Goal: Task Accomplishment & Management: Use online tool/utility

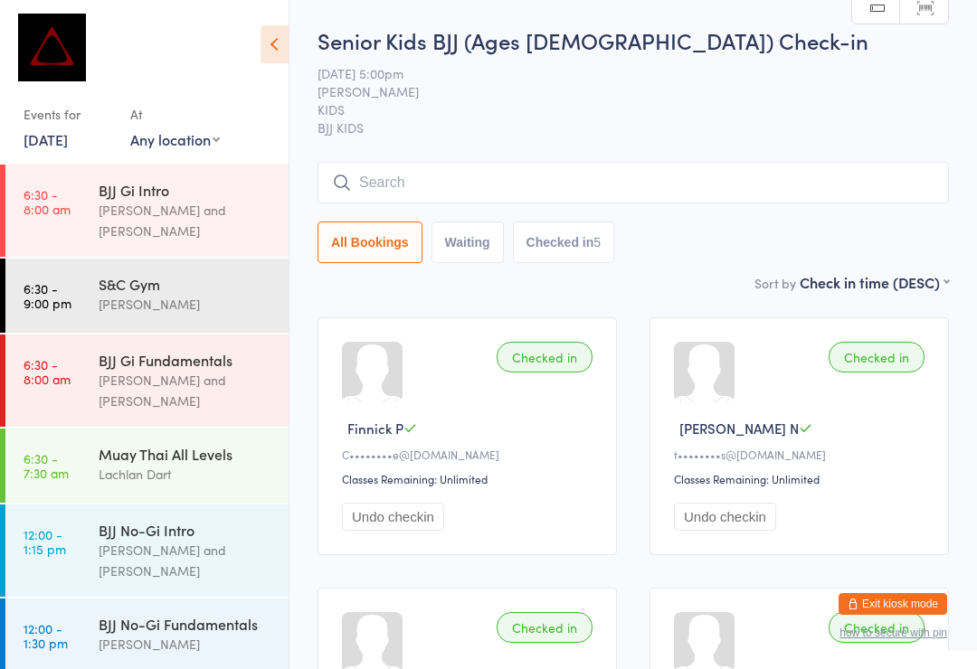
scroll to position [491, 0]
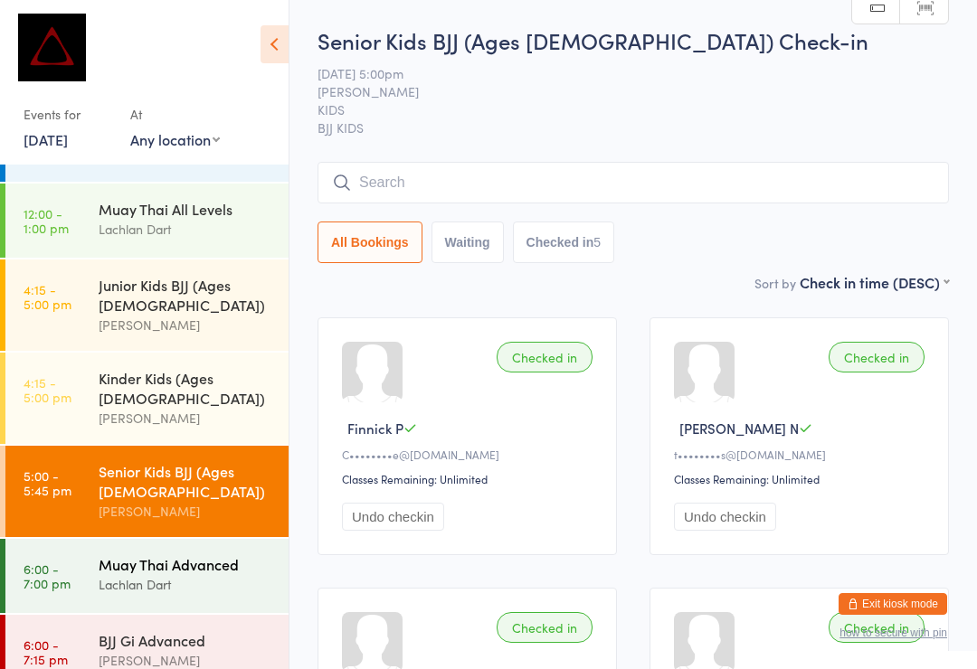
click at [200, 555] on div "Muay Thai Advanced" at bounding box center [186, 565] width 175 height 20
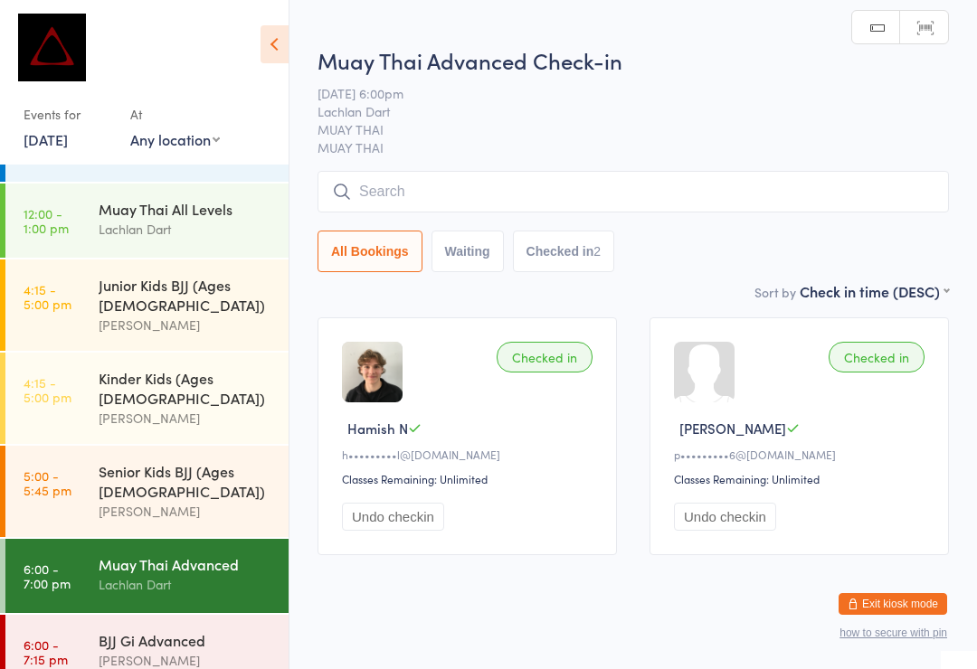
click at [665, 190] on input "search" at bounding box center [633, 192] width 631 height 42
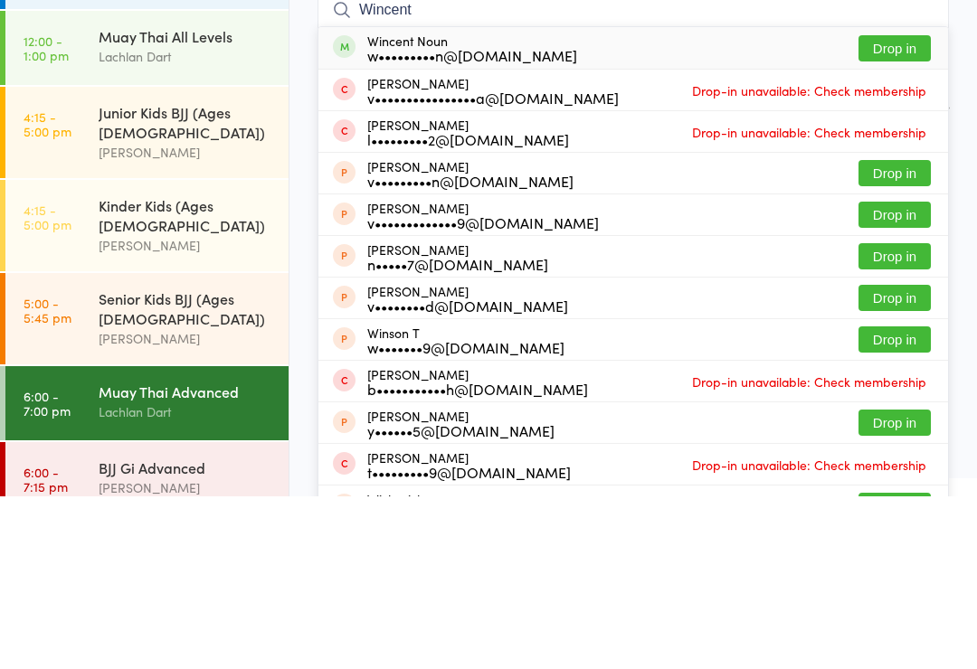
type input "Wincent"
click at [912, 208] on button "Drop in" at bounding box center [894, 221] width 72 height 26
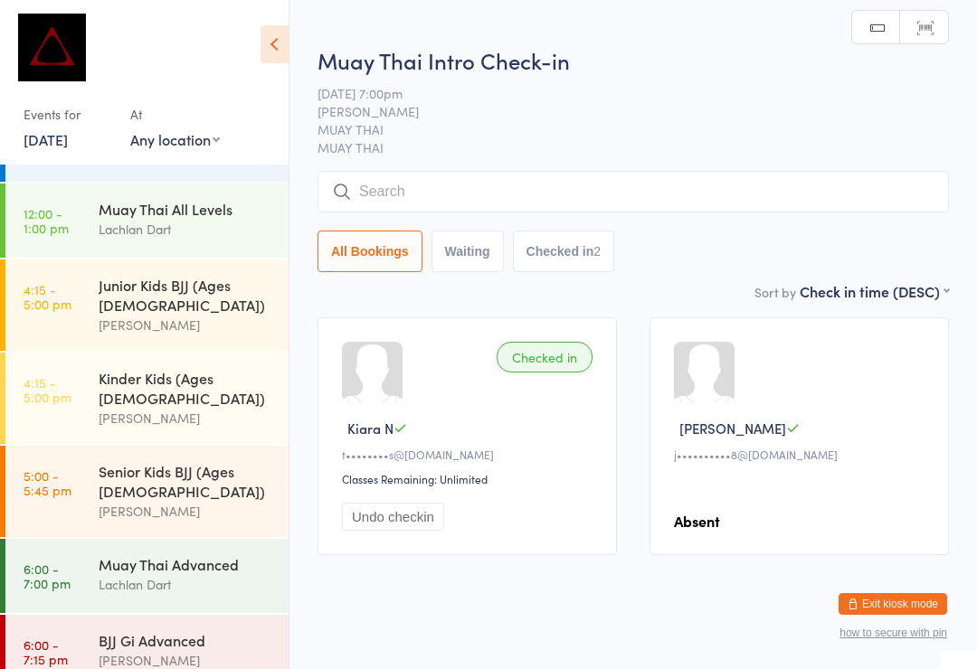
click at [703, 173] on input "search" at bounding box center [633, 192] width 631 height 42
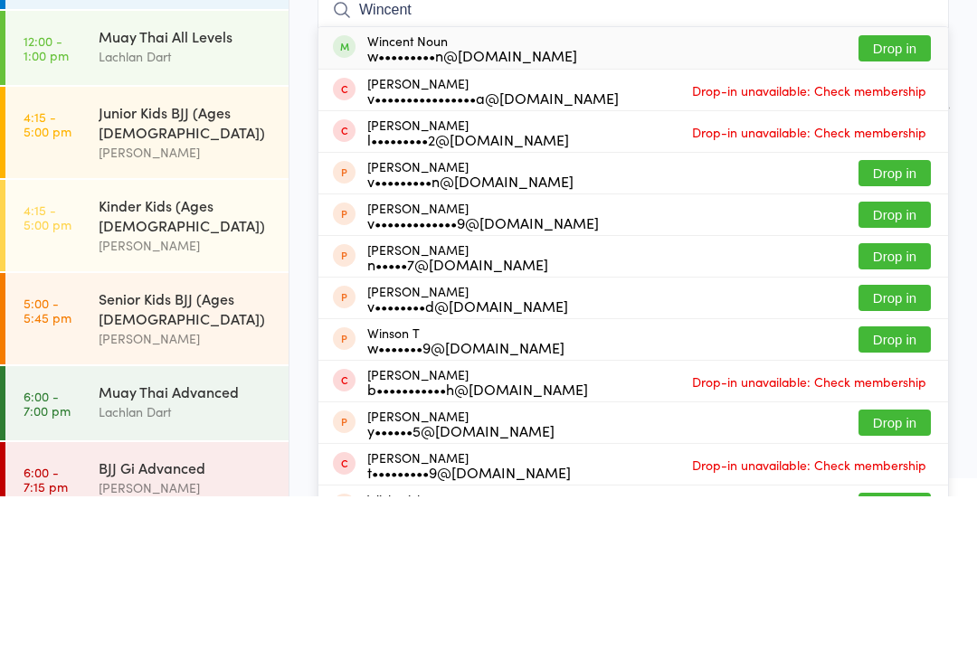
type input "Wincent"
click at [904, 208] on button "Drop in" at bounding box center [894, 221] width 72 height 26
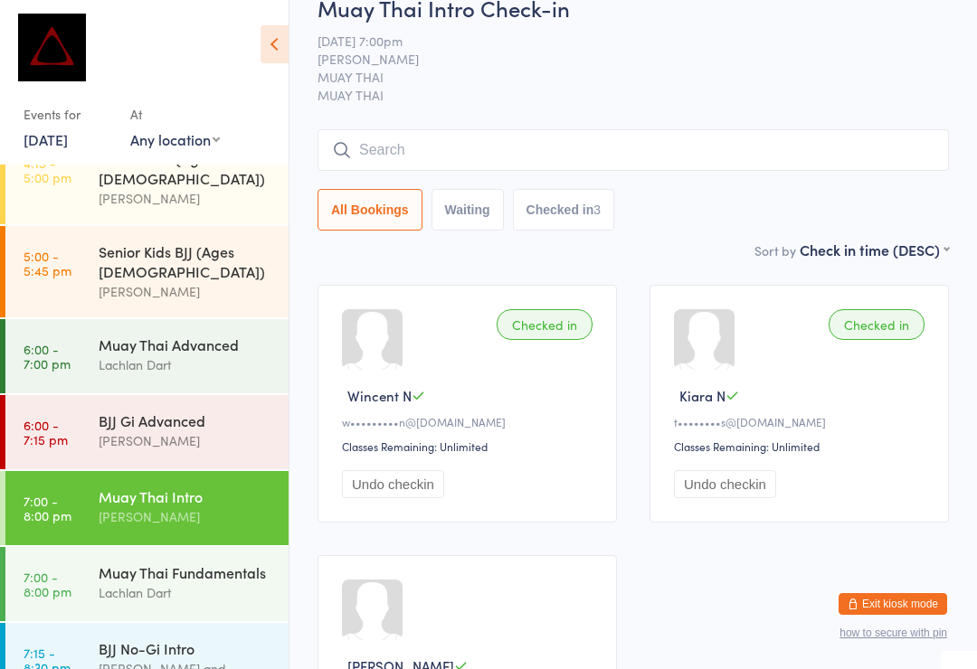
scroll to position [711, 0]
click at [97, 623] on link "7:15 - 8:30 pm BJJ No-Gi Intro [PERSON_NAME] and [PERSON_NAME]" at bounding box center [146, 669] width 283 height 92
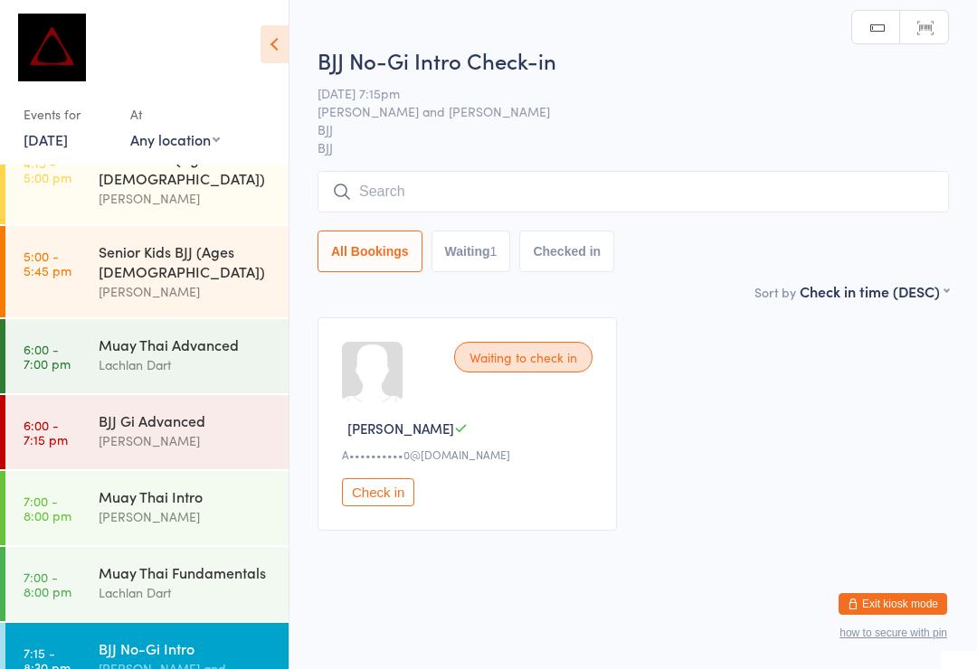
click at [844, 201] on input "search" at bounding box center [633, 192] width 631 height 42
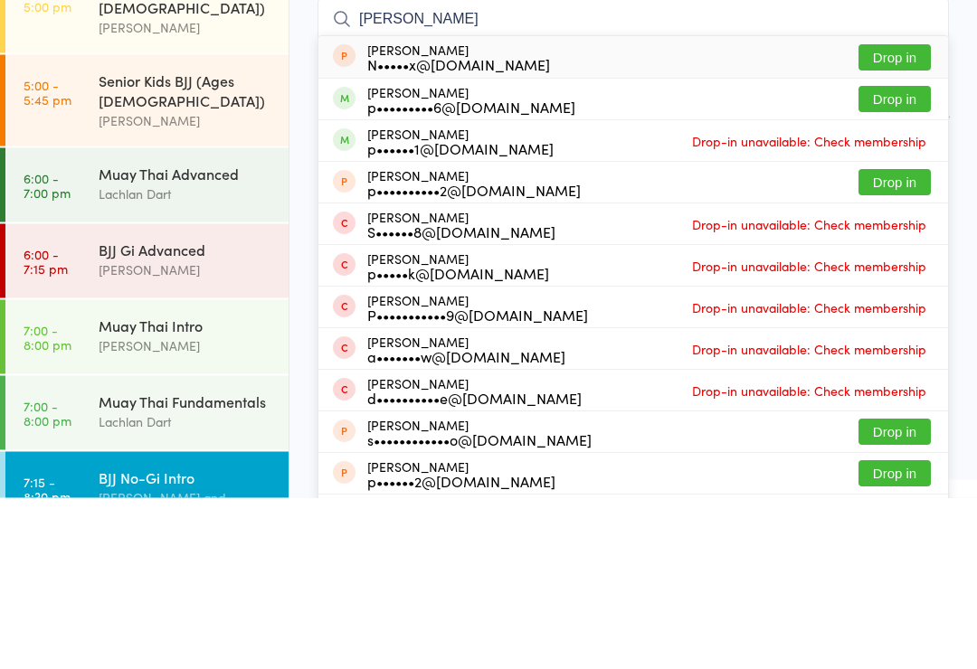
type input "[PERSON_NAME]"
click at [912, 258] on button "Drop in" at bounding box center [894, 271] width 72 height 26
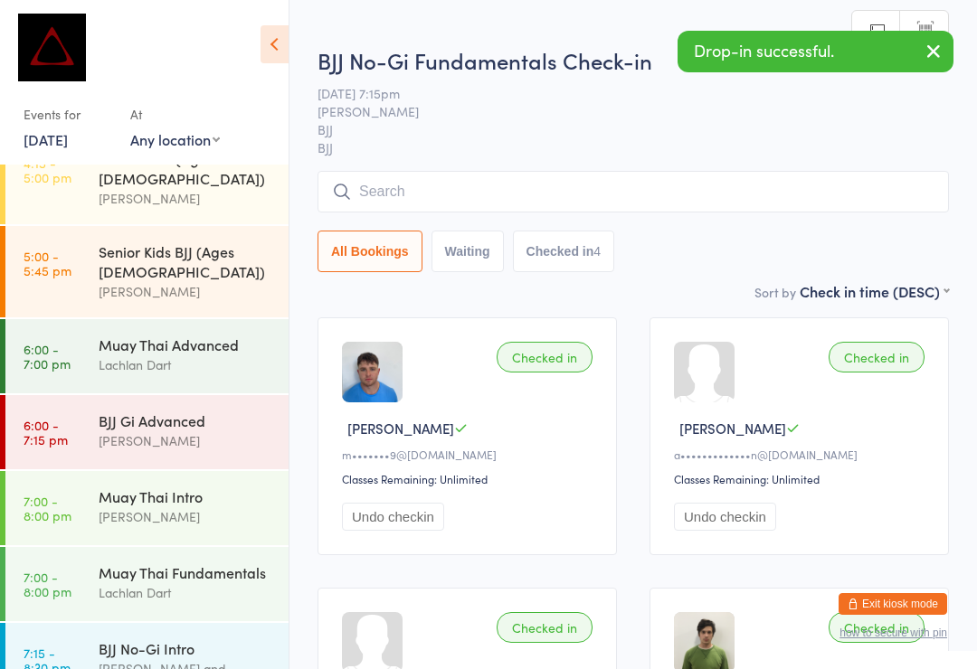
click at [840, 196] on input "search" at bounding box center [633, 192] width 631 height 42
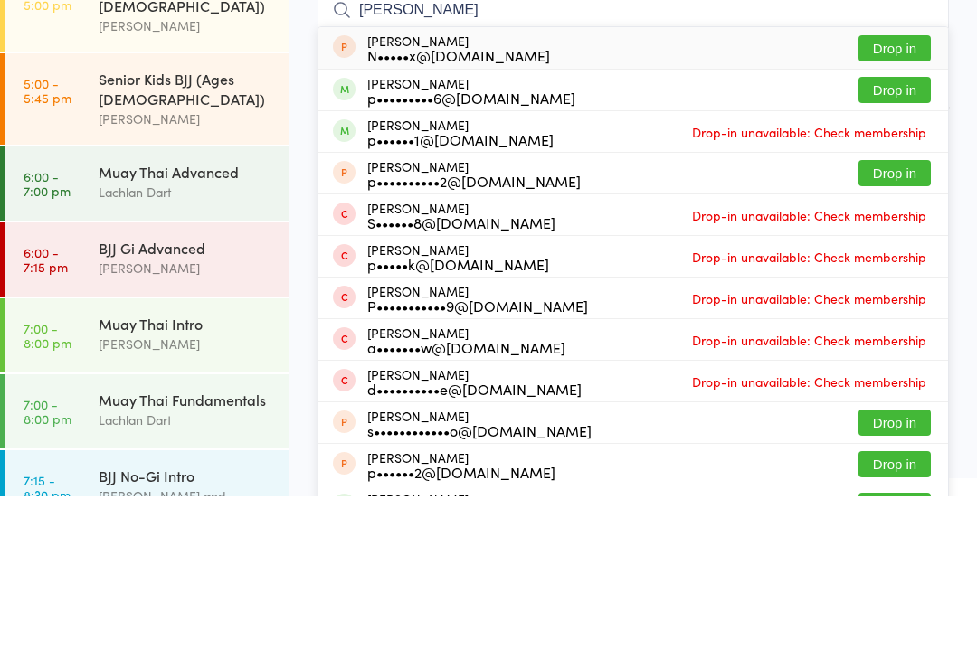
type input "[PERSON_NAME]"
click at [917, 250] on button "Drop in" at bounding box center [894, 263] width 72 height 26
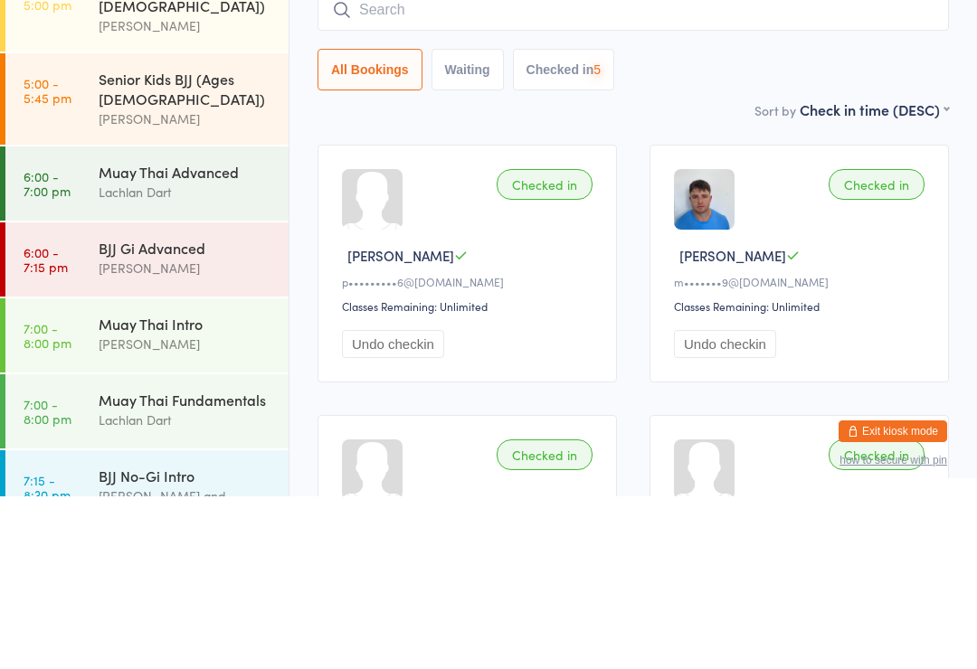
scroll to position [173, 0]
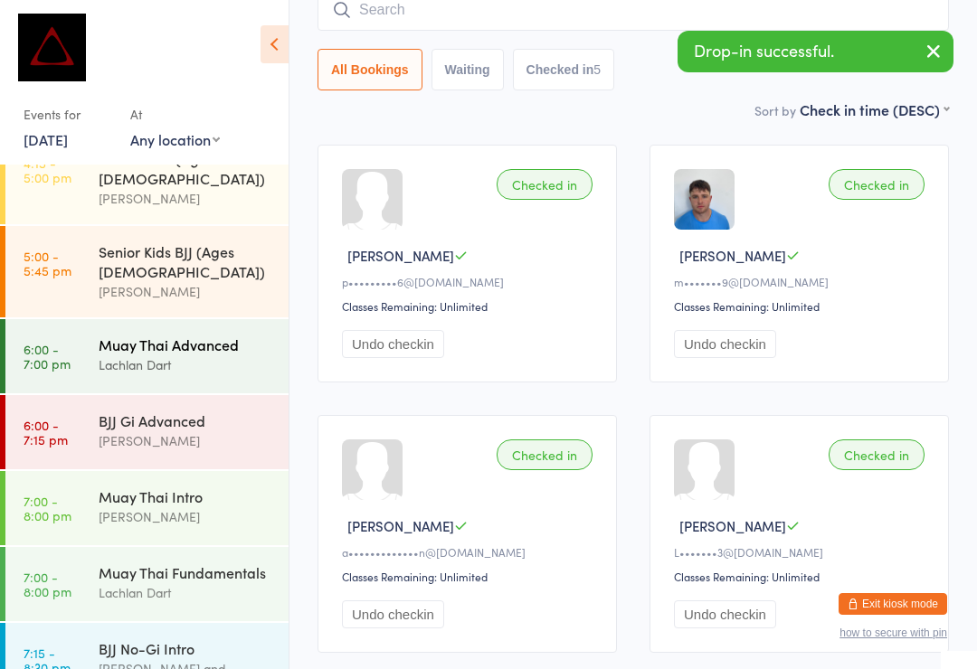
click at [73, 319] on link "6:00 - 7:00 pm Muay Thai Advanced Lachlan Dart" at bounding box center [146, 356] width 283 height 74
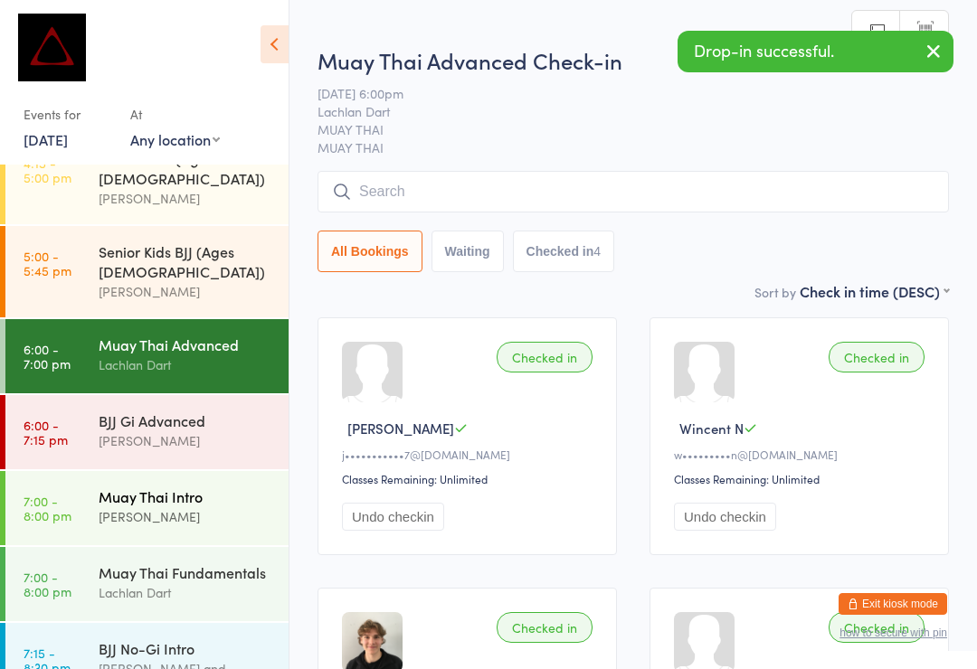
click at [52, 494] on time "7:00 - 8:00 pm" at bounding box center [48, 508] width 48 height 29
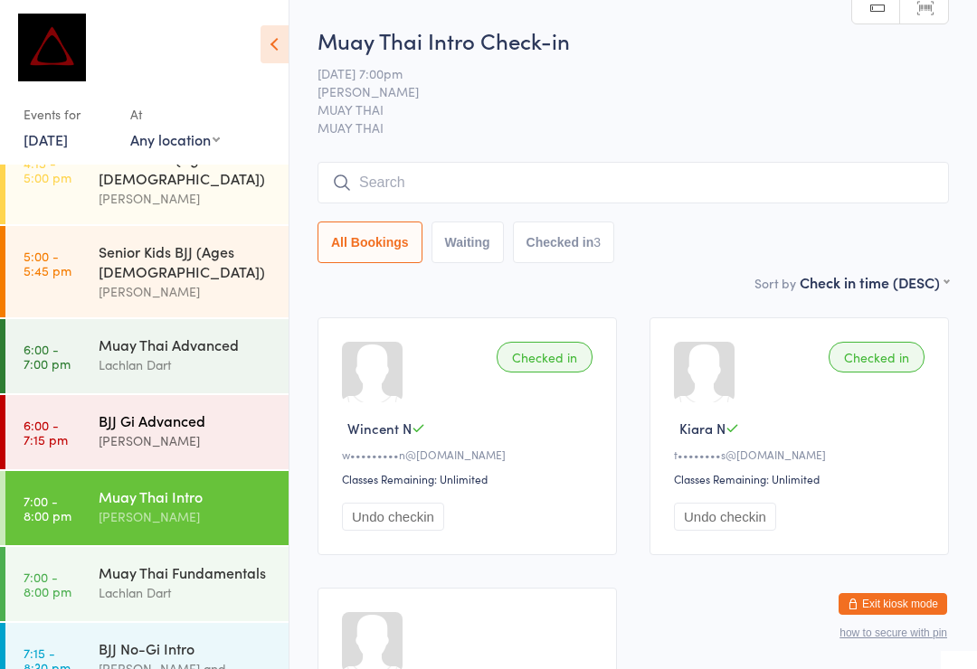
click at [163, 411] on div "BJJ Gi Advanced" at bounding box center [186, 421] width 175 height 20
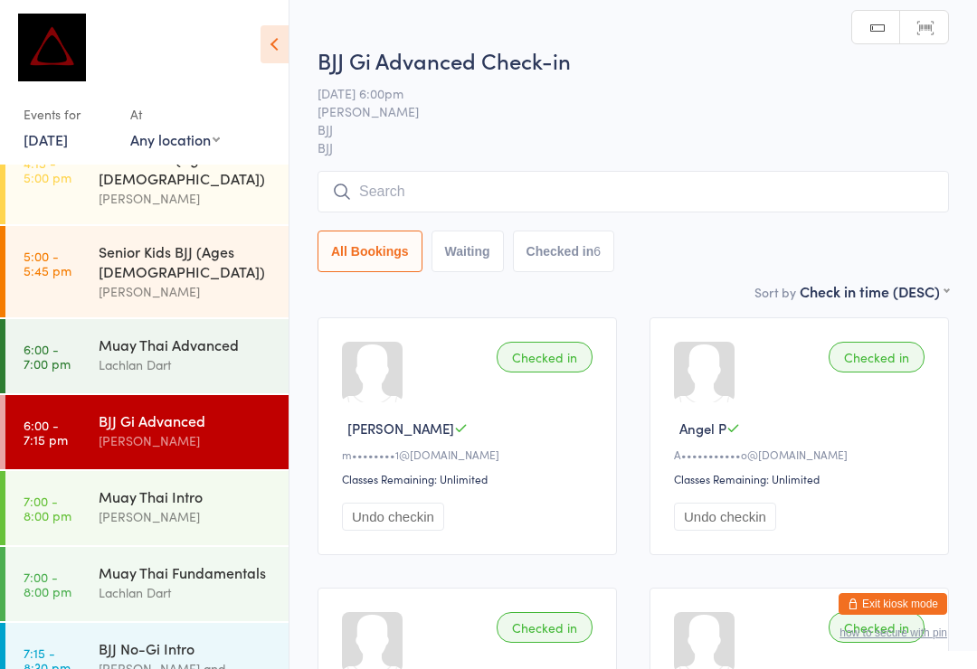
click at [527, 191] on input "search" at bounding box center [633, 192] width 631 height 42
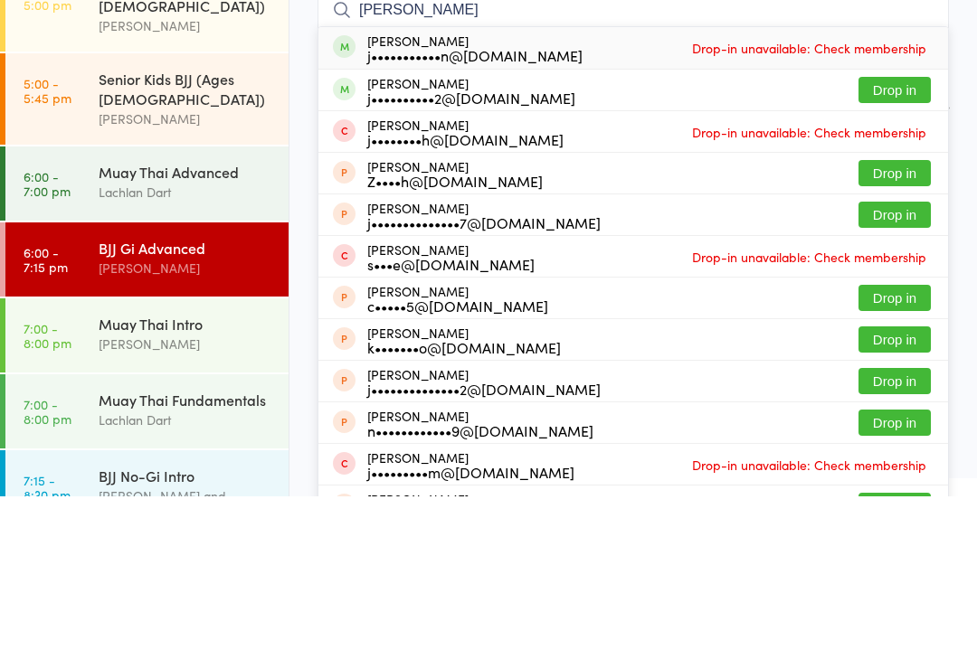
type input "[PERSON_NAME]"
click at [894, 250] on button "Drop in" at bounding box center [894, 263] width 72 height 26
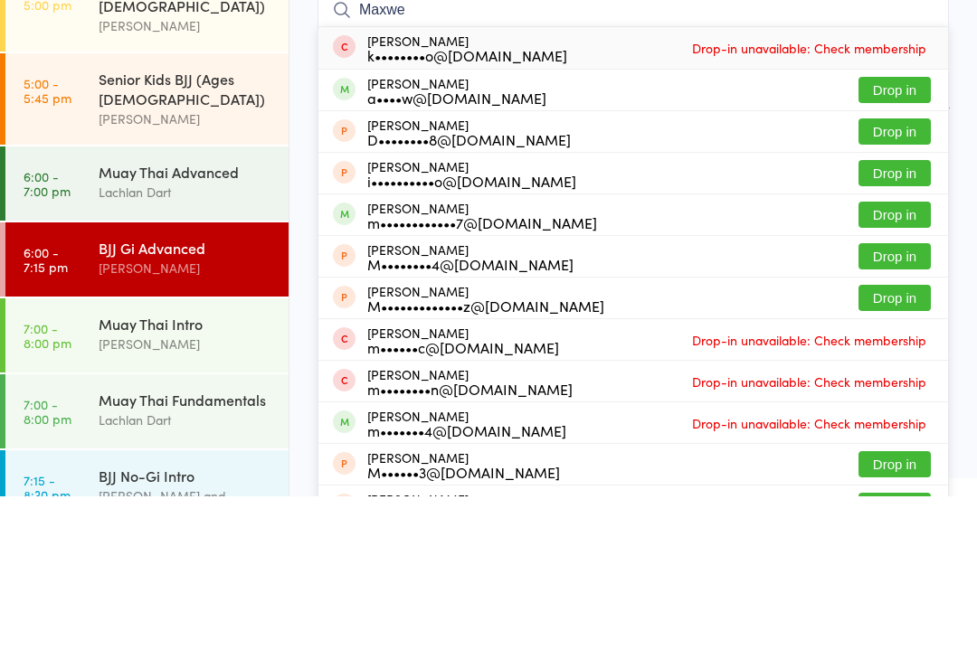
type input "Maxwe"
click at [919, 374] on button "Drop in" at bounding box center [894, 387] width 72 height 26
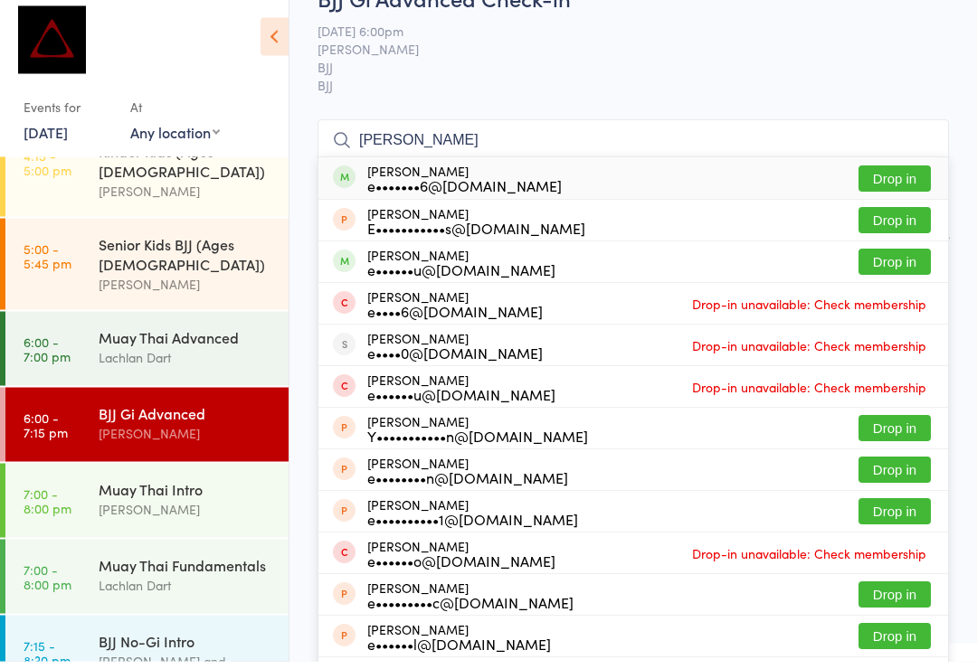
scroll to position [683, 0]
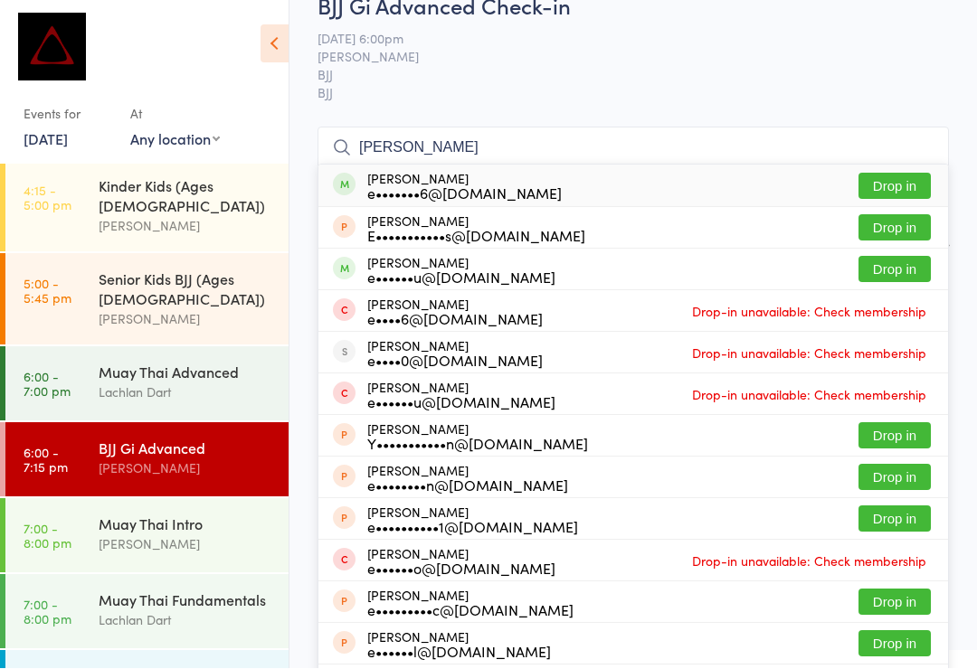
type input "[PERSON_NAME]"
click at [905, 183] on button "Drop in" at bounding box center [894, 187] width 72 height 26
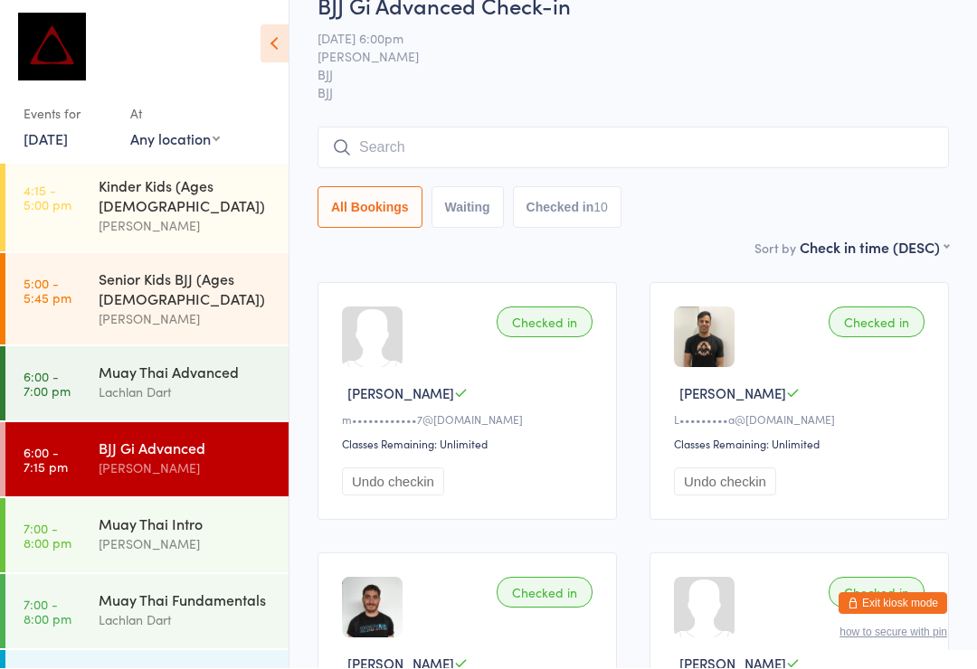
scroll to position [35, 0]
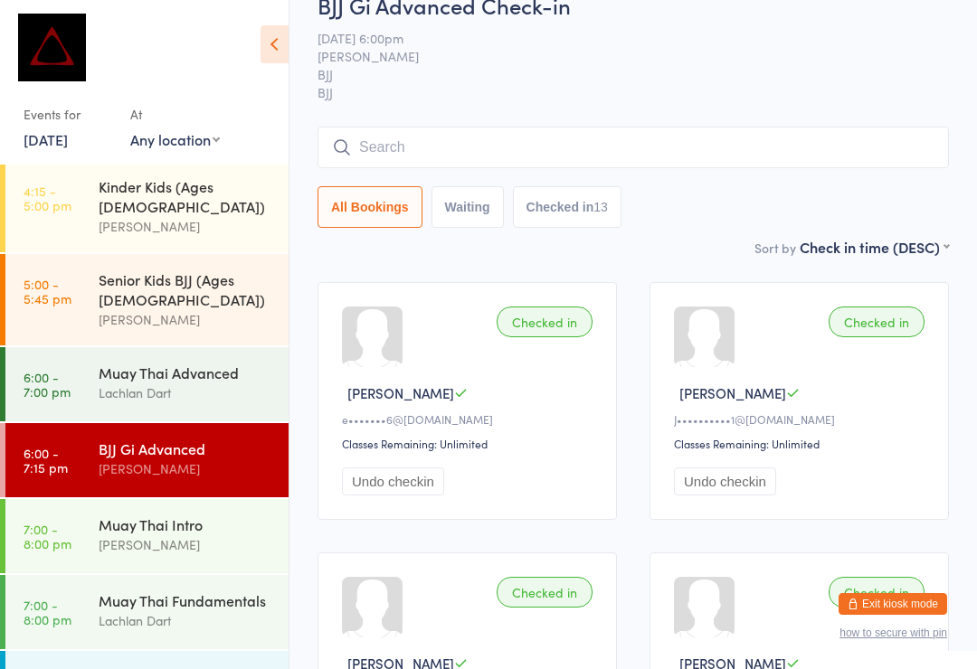
click at [405, 134] on input "search" at bounding box center [633, 148] width 631 height 42
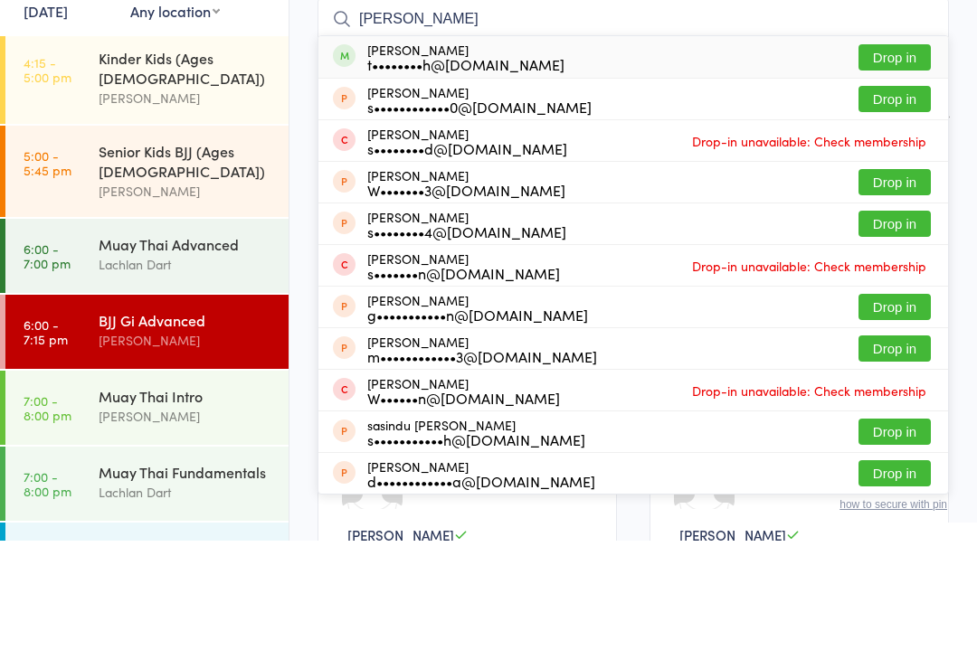
type input "[PERSON_NAME]"
click at [876, 173] on button "Drop in" at bounding box center [894, 186] width 72 height 26
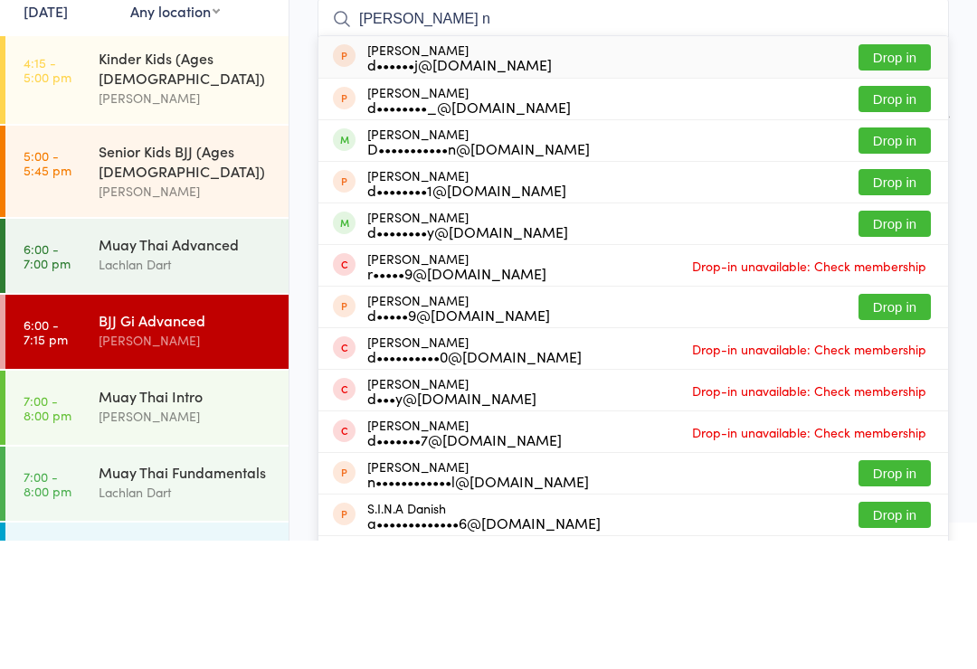
type input "[PERSON_NAME] n"
click at [907, 256] on button "Drop in" at bounding box center [894, 269] width 72 height 26
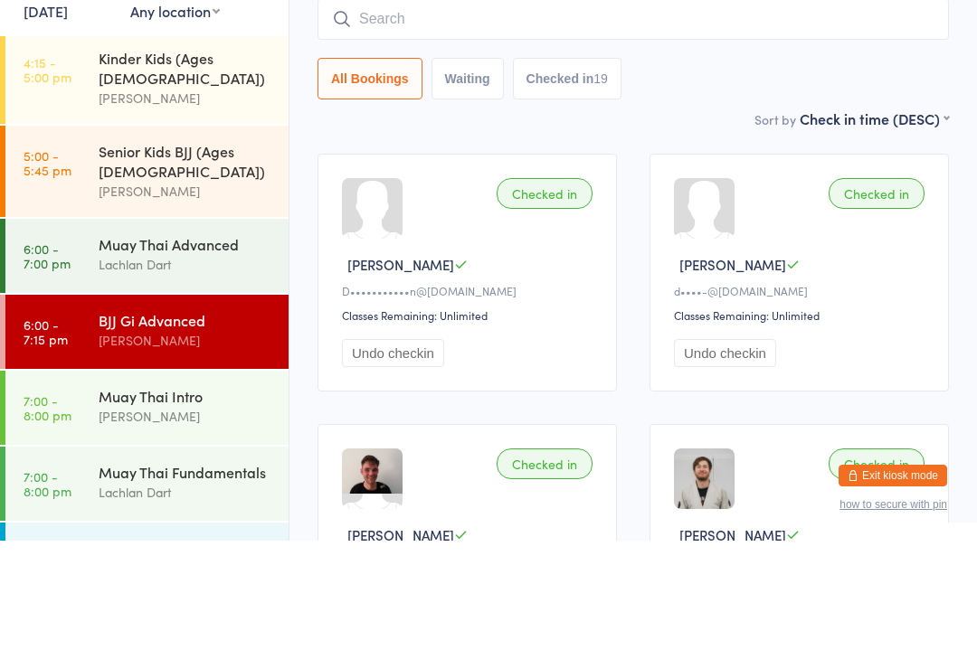
click at [248, 459] on div "[PERSON_NAME]" at bounding box center [186, 469] width 175 height 21
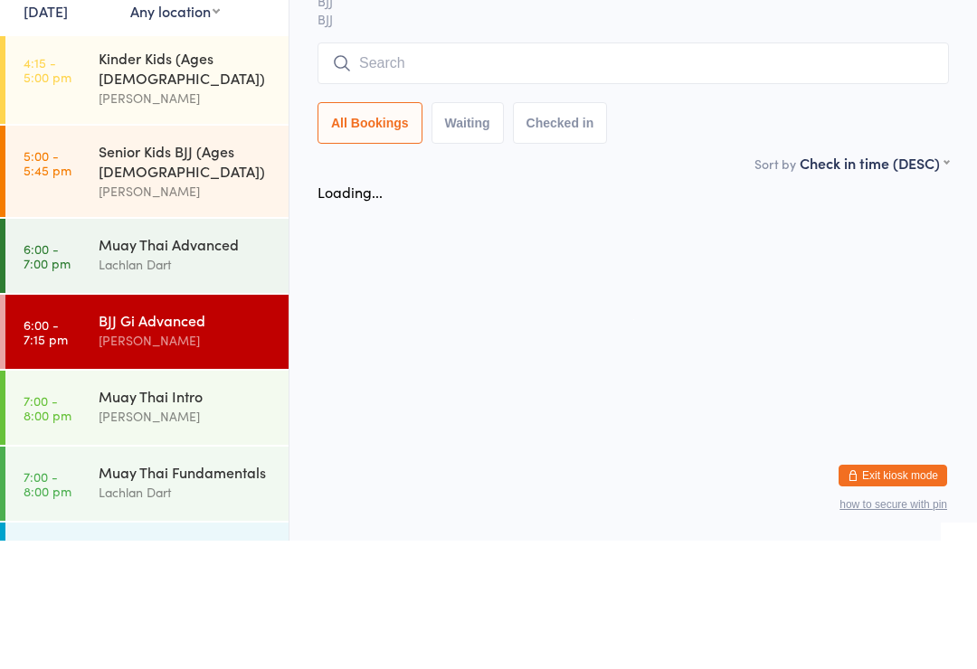
scroll to position [0, 0]
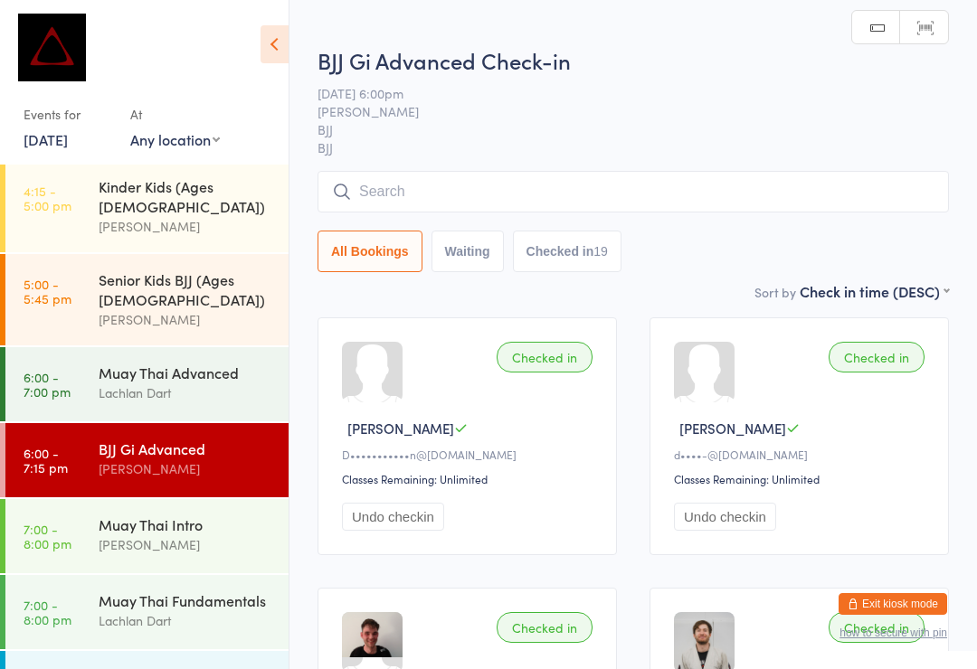
click at [474, 207] on input "search" at bounding box center [633, 192] width 631 height 42
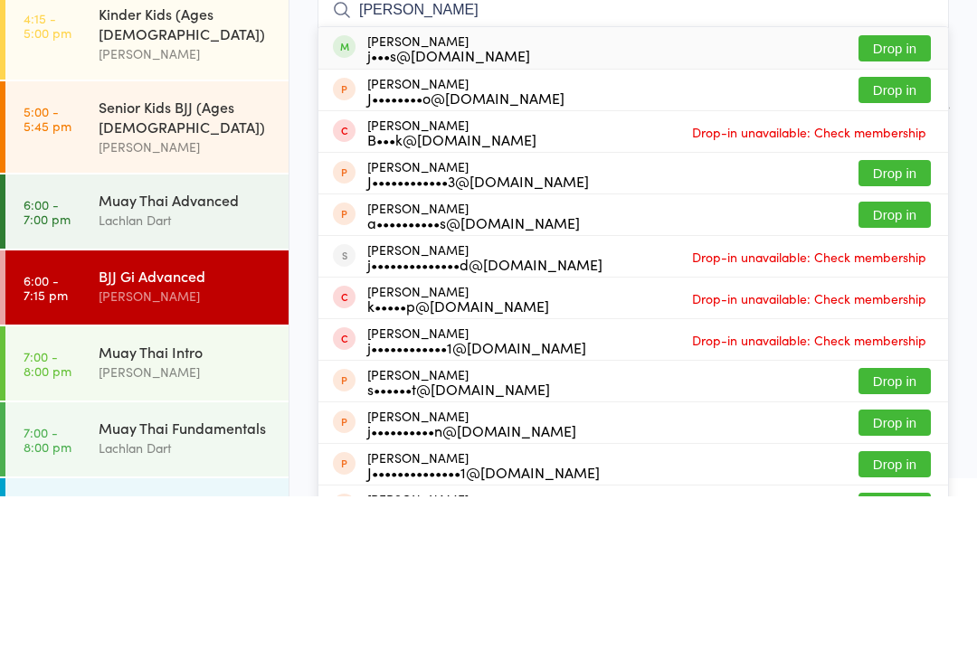
type input "[PERSON_NAME]"
click at [899, 208] on button "Drop in" at bounding box center [894, 221] width 72 height 26
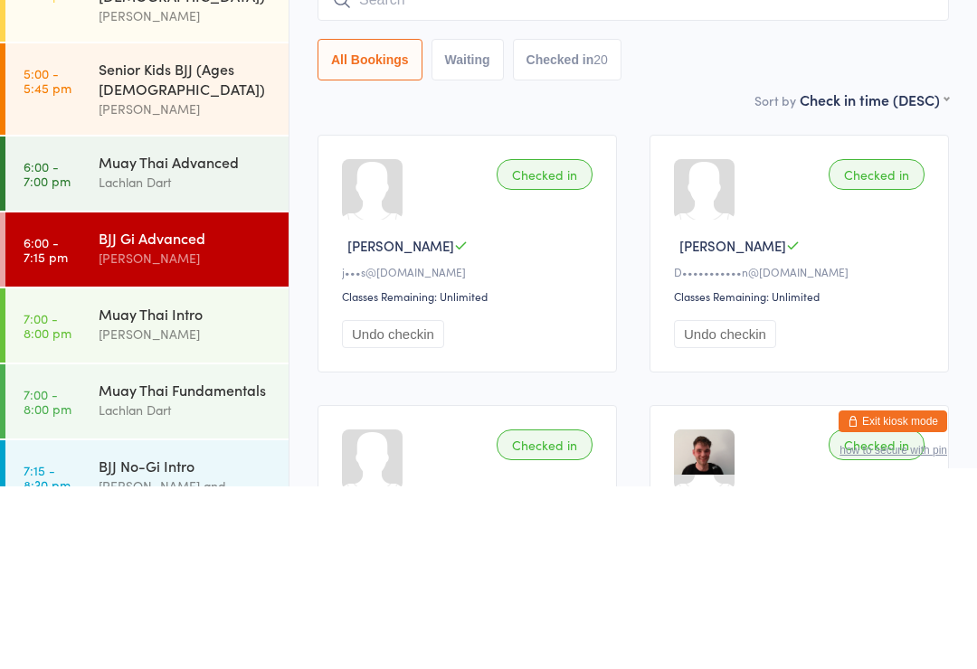
scroll to position [683, 0]
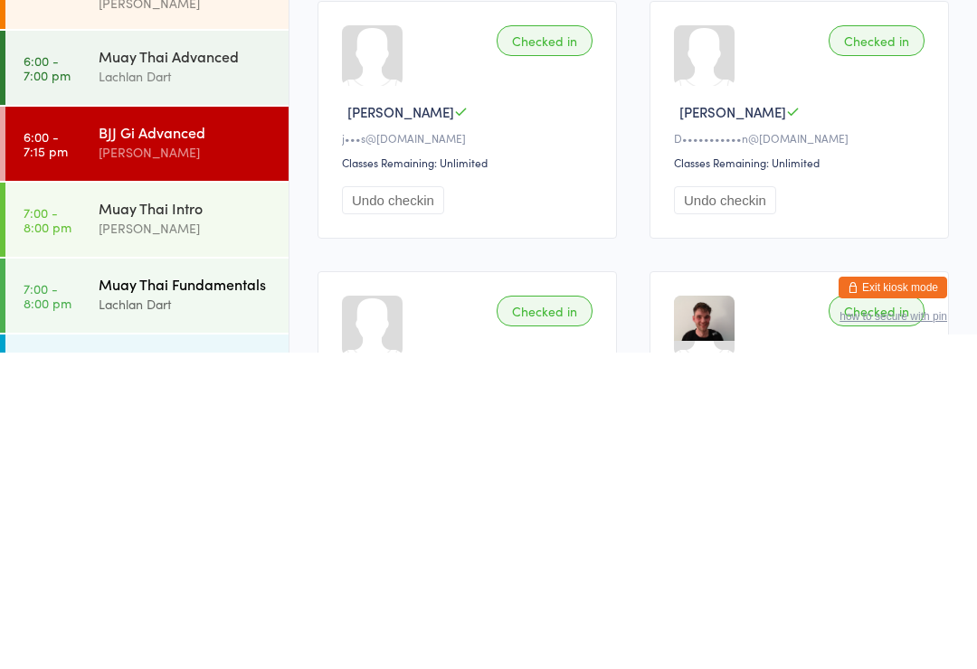
click at [237, 591] on div "Muay Thai Fundamentals" at bounding box center [186, 601] width 175 height 20
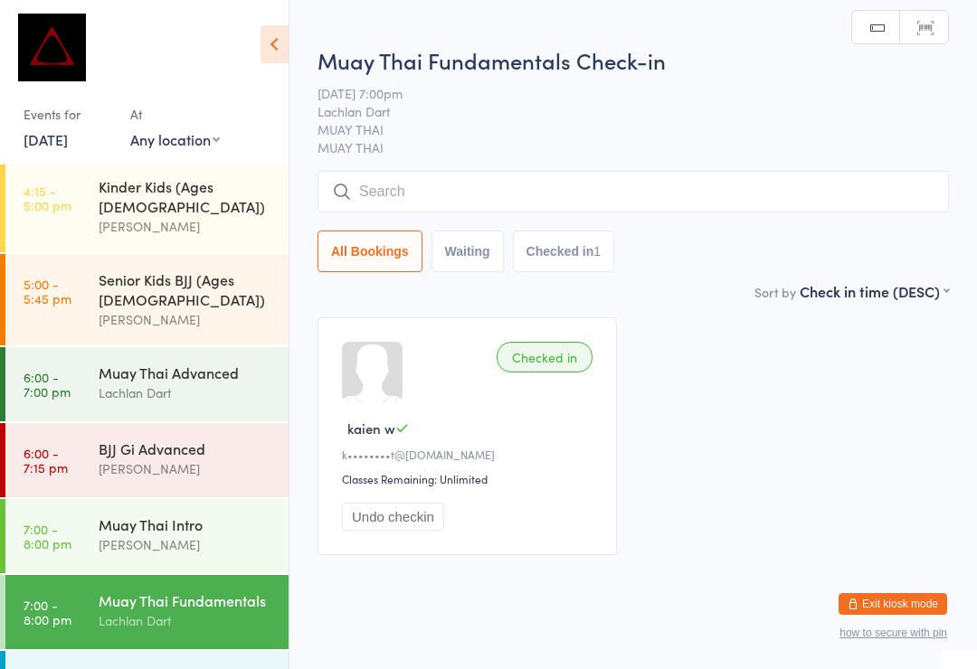
click at [477, 194] on input "search" at bounding box center [633, 192] width 631 height 42
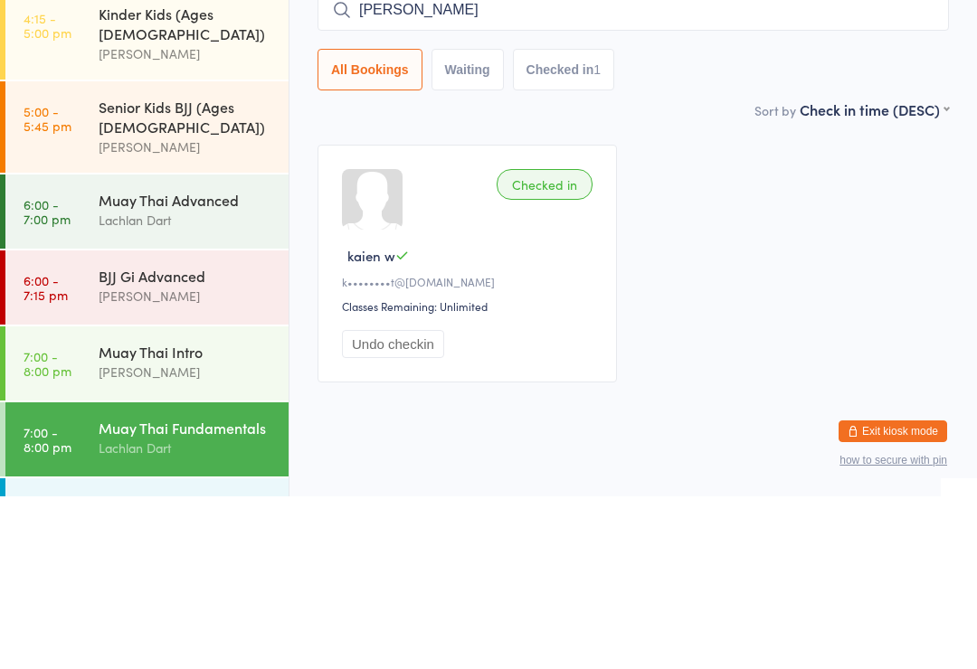
scroll to position [33, 0]
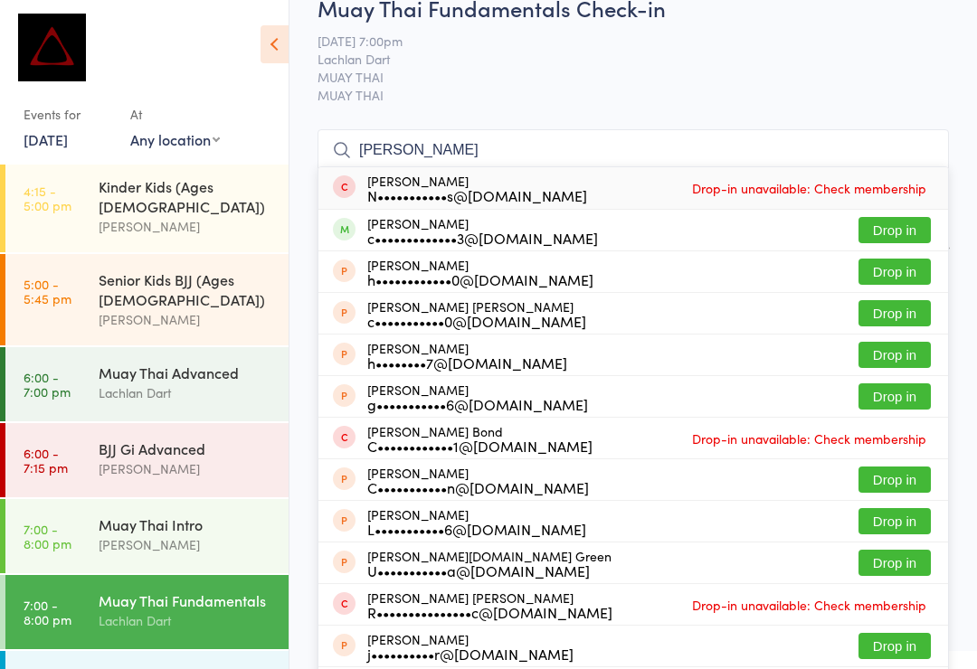
type input "[PERSON_NAME]"
click at [903, 232] on button "Drop in" at bounding box center [894, 230] width 72 height 26
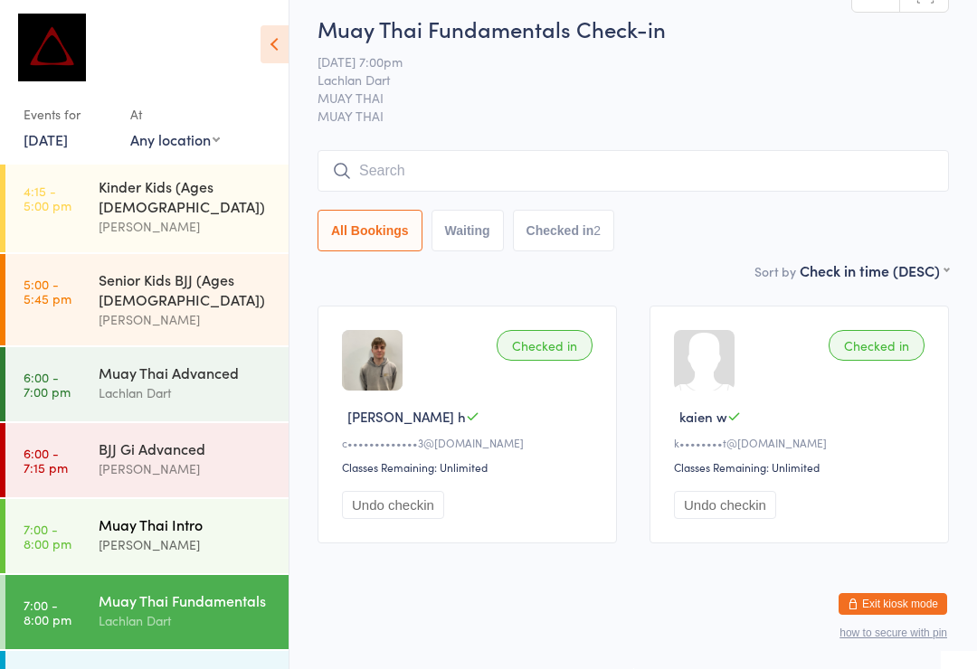
click at [244, 535] on div "[PERSON_NAME]" at bounding box center [186, 545] width 175 height 21
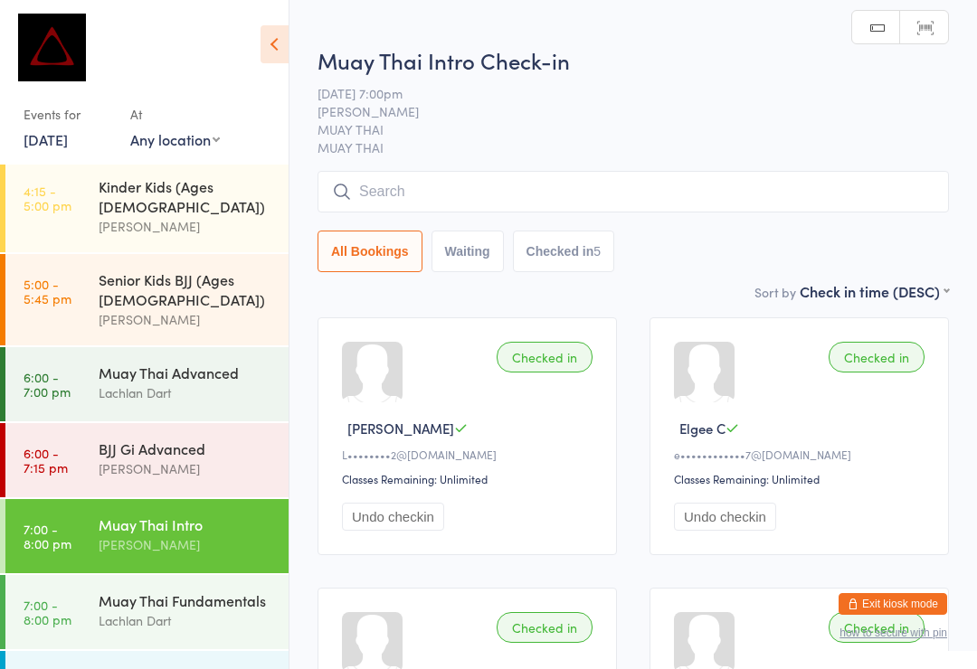
click at [545, 190] on input "search" at bounding box center [633, 192] width 631 height 42
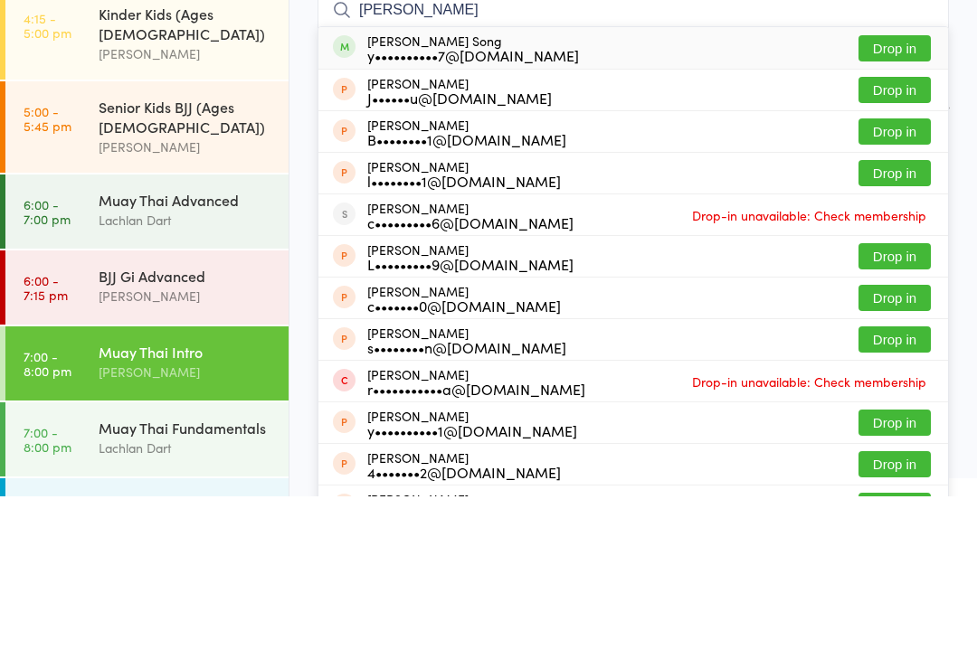
type input "[PERSON_NAME]"
click at [902, 208] on button "Drop in" at bounding box center [894, 221] width 72 height 26
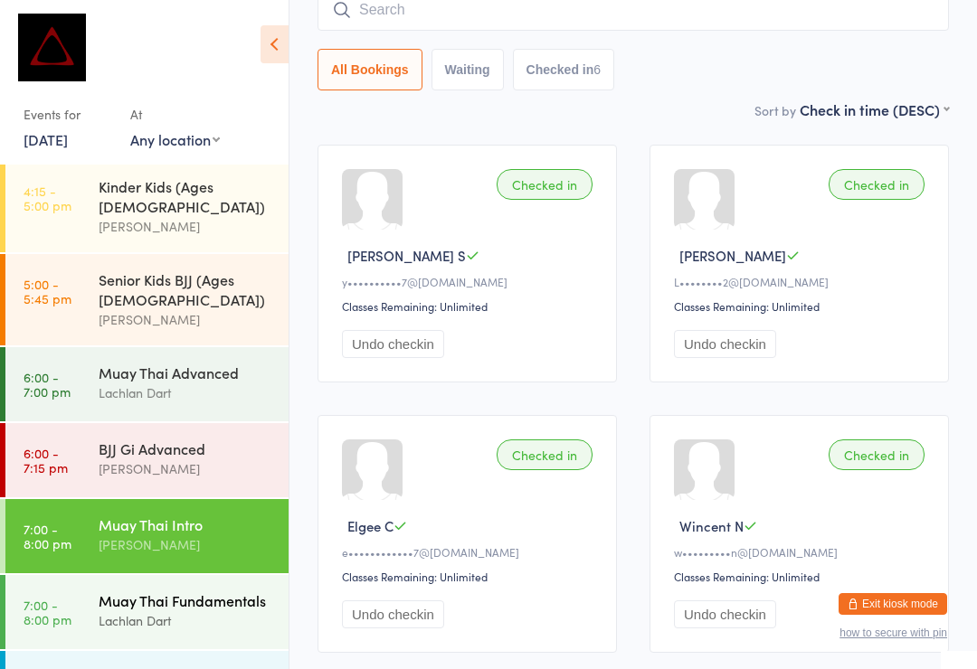
click at [196, 611] on div "Lachlan Dart" at bounding box center [186, 621] width 175 height 21
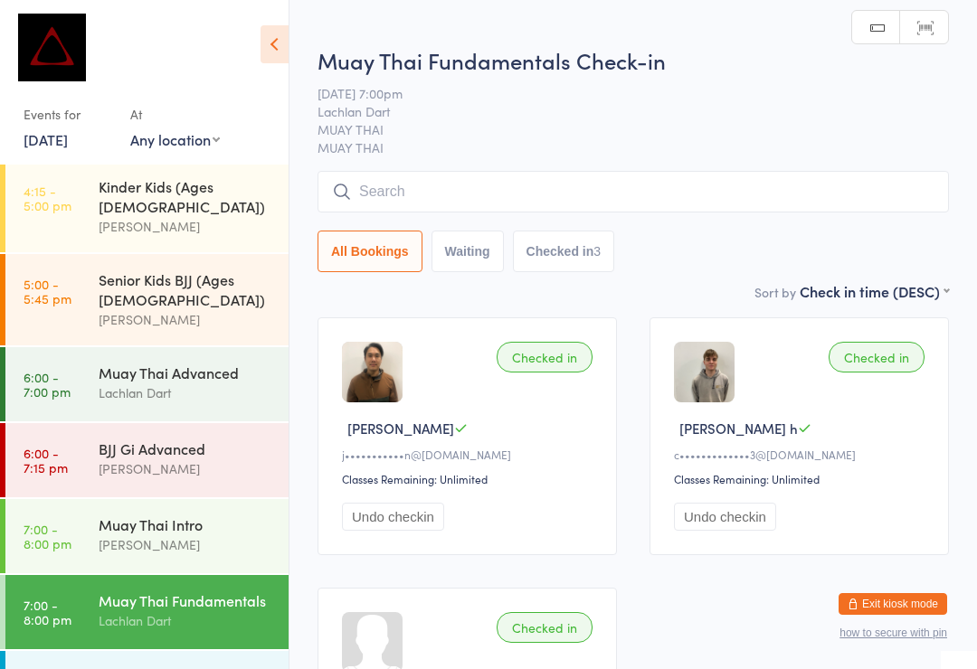
click at [611, 200] on input "search" at bounding box center [633, 192] width 631 height 42
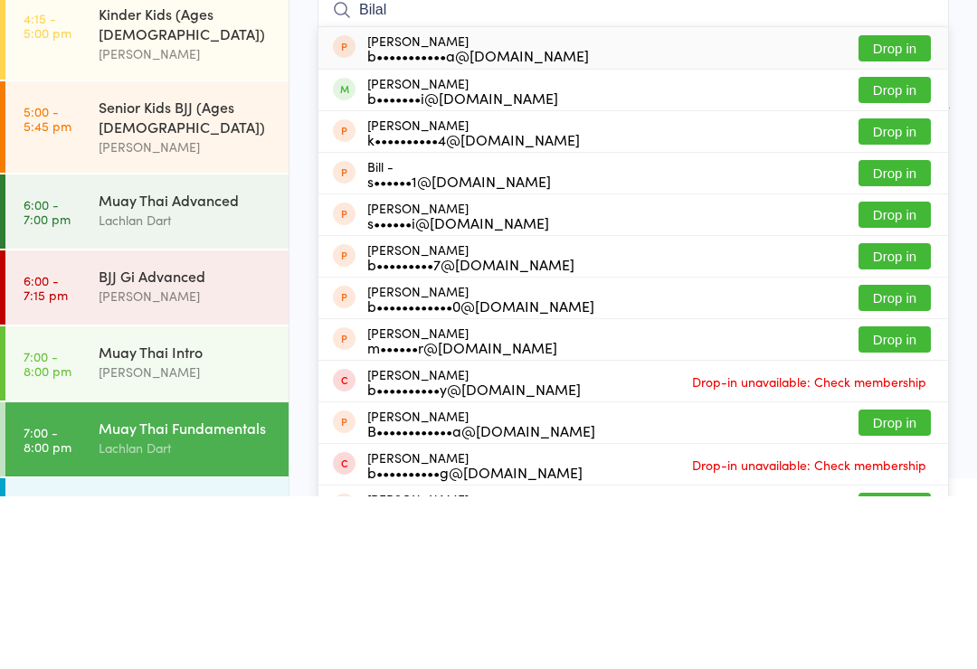
type input "Bilal"
click at [897, 250] on button "Drop in" at bounding box center [894, 263] width 72 height 26
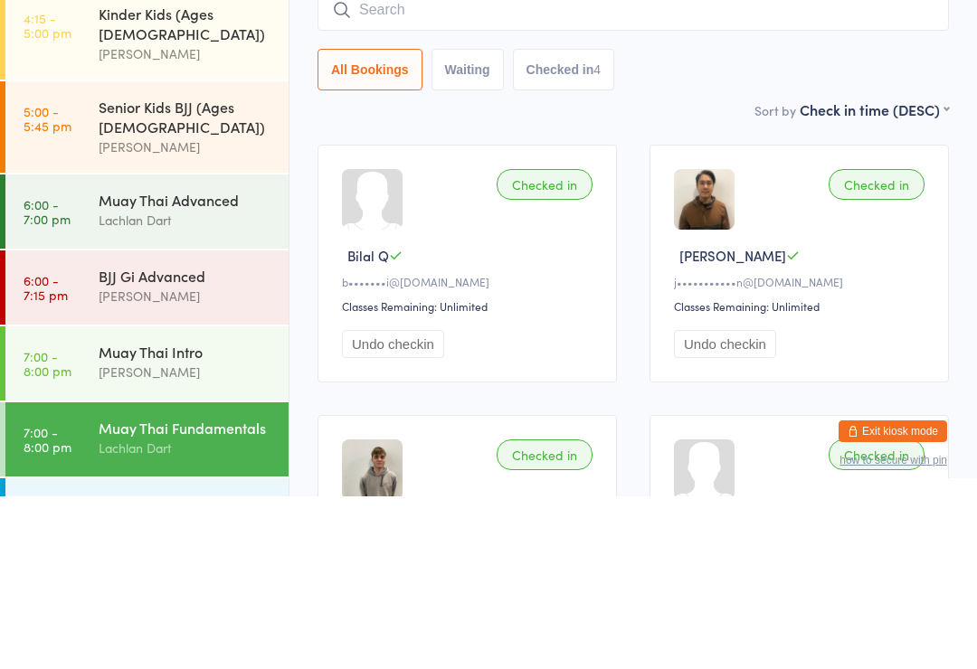
click at [688, 222] on div "All Bookings Waiting Checked in 4" at bounding box center [633, 243] width 631 height 42
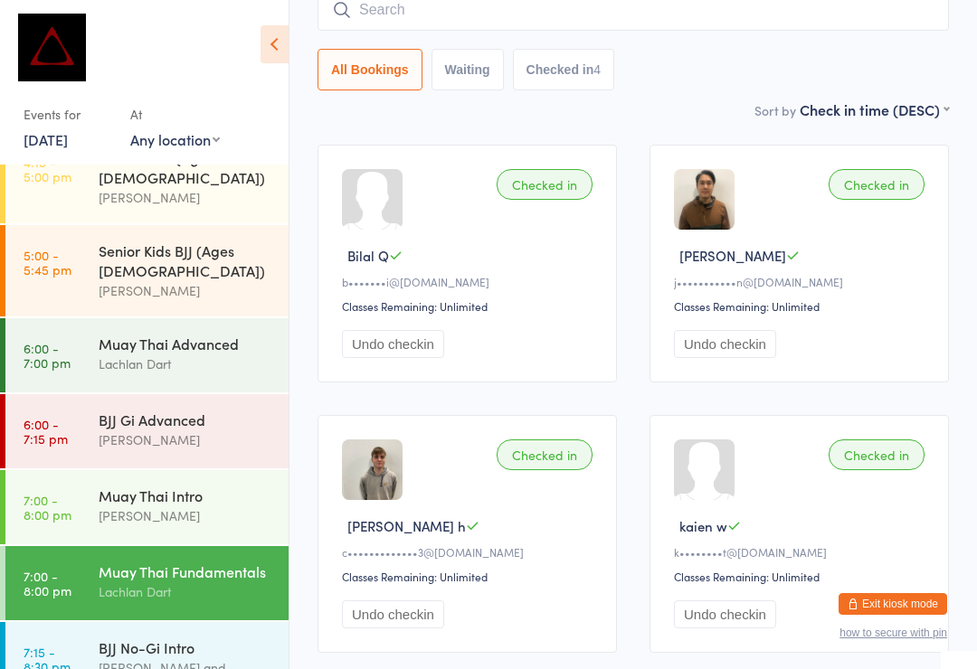
scroll to position [711, 0]
click at [215, 487] on div "Muay Thai Intro" at bounding box center [186, 497] width 175 height 20
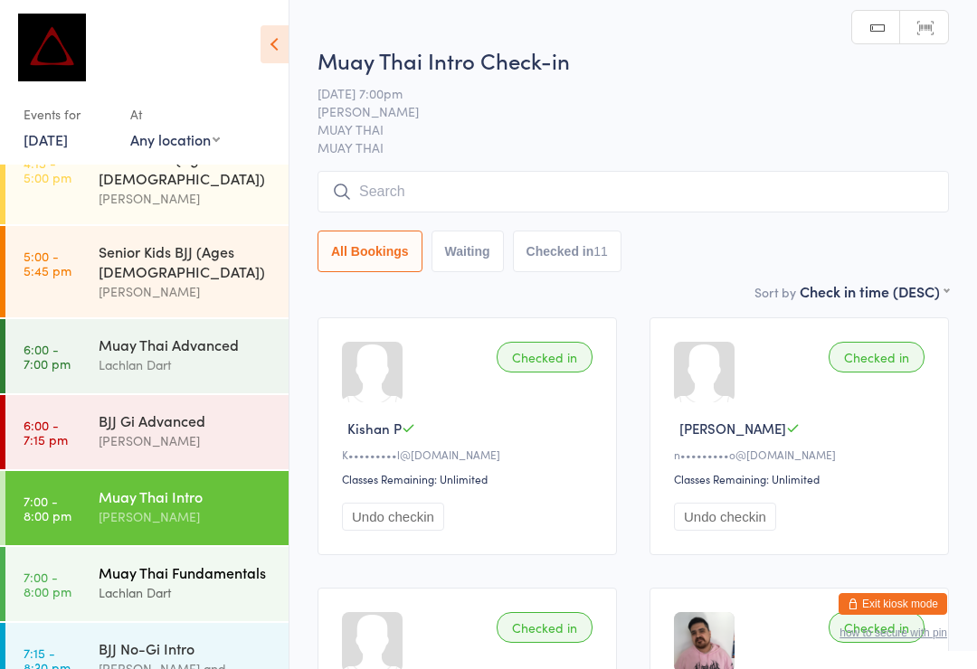
click at [213, 547] on div "Muay Thai Fundamentals Lachlan Dart" at bounding box center [194, 582] width 190 height 71
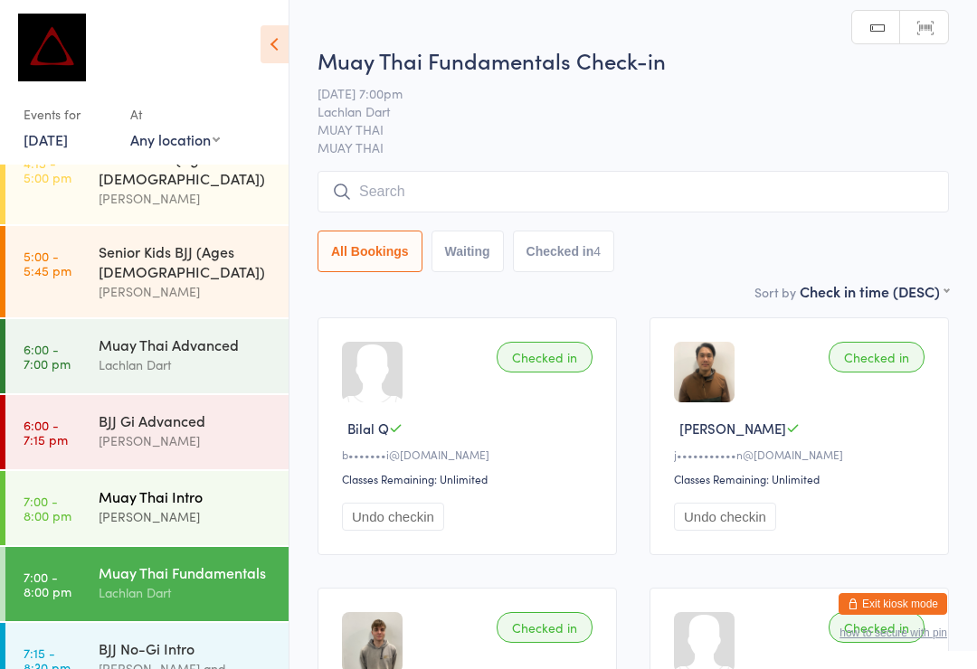
click at [195, 487] on div "Muay Thai Intro" at bounding box center [186, 497] width 175 height 20
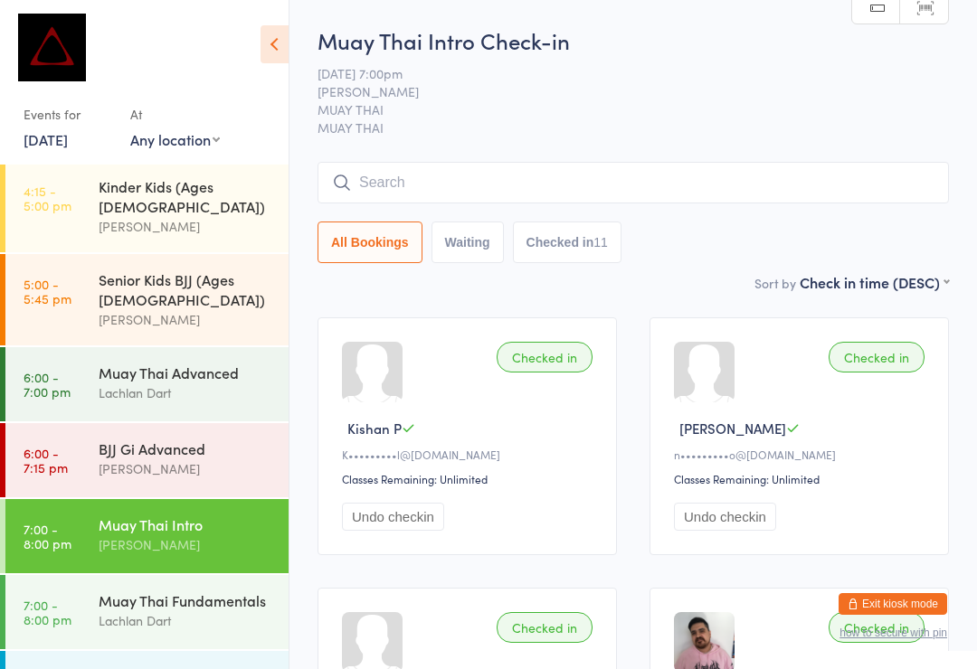
click at [381, 166] on input "search" at bounding box center [633, 183] width 631 height 42
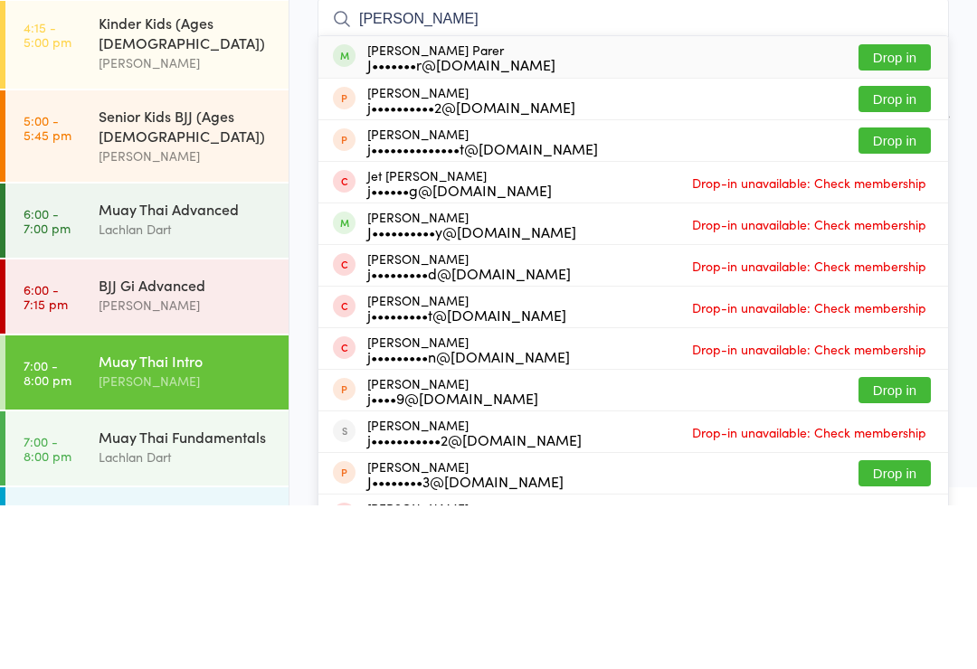
type input "[PERSON_NAME]"
click at [917, 208] on button "Drop in" at bounding box center [894, 221] width 72 height 26
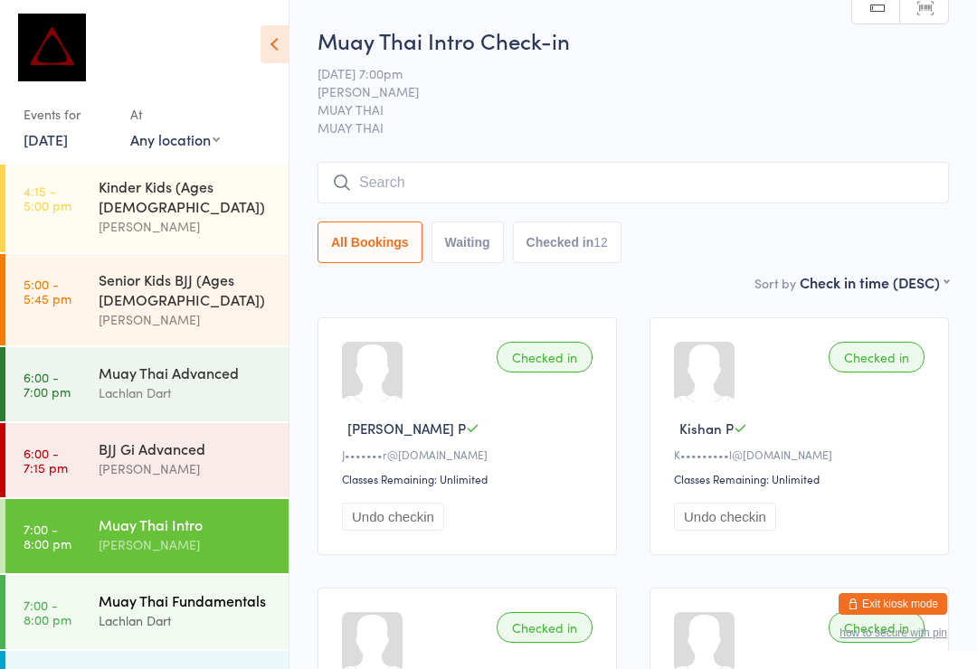
click at [227, 611] on div "Lachlan Dart" at bounding box center [186, 621] width 175 height 21
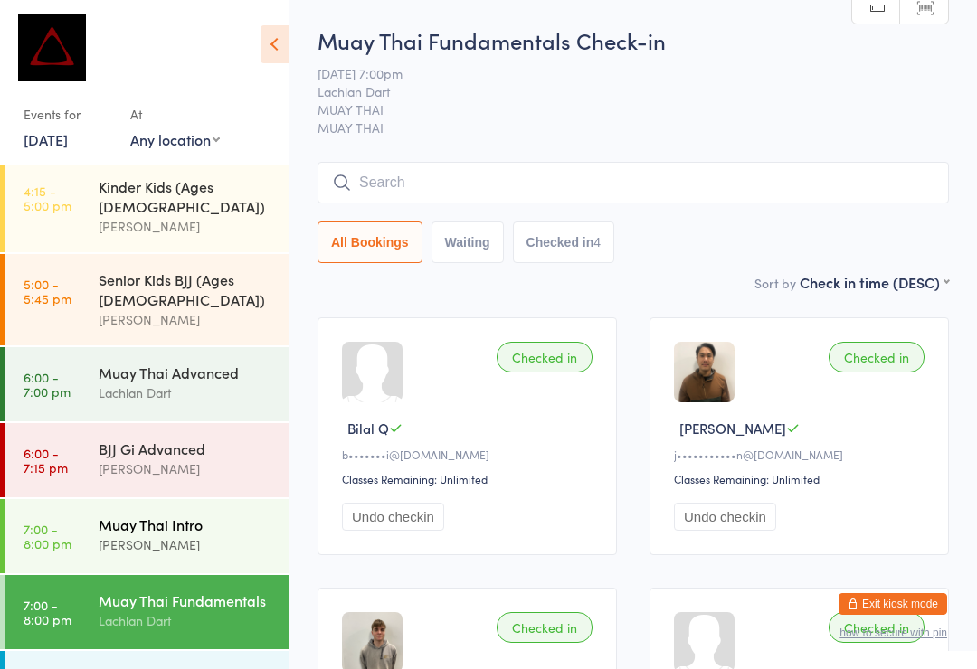
click at [197, 535] on div "[PERSON_NAME]" at bounding box center [186, 545] width 175 height 21
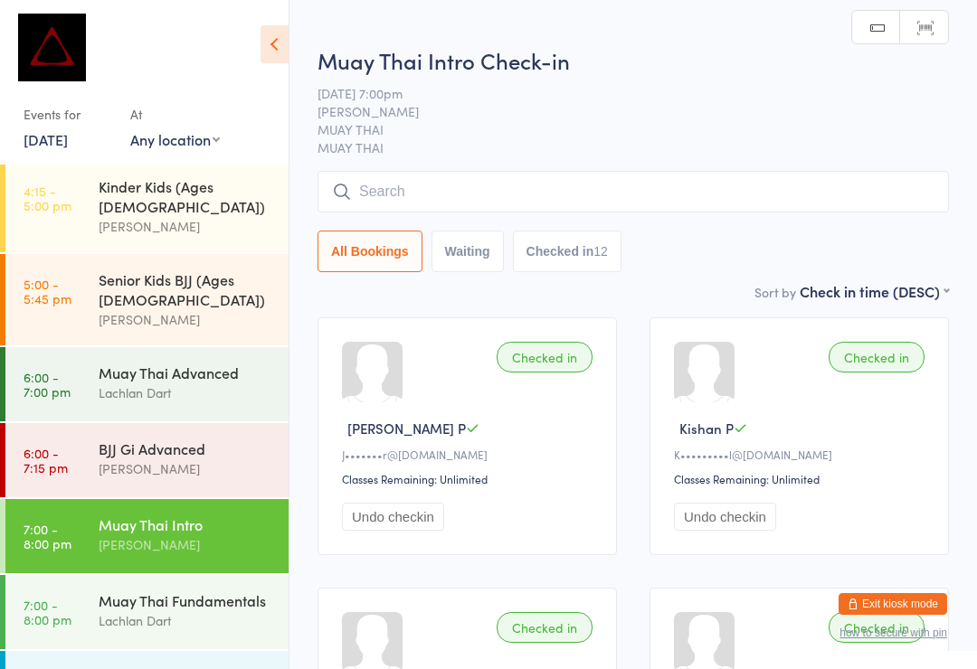
click at [690, 210] on input "search" at bounding box center [633, 192] width 631 height 42
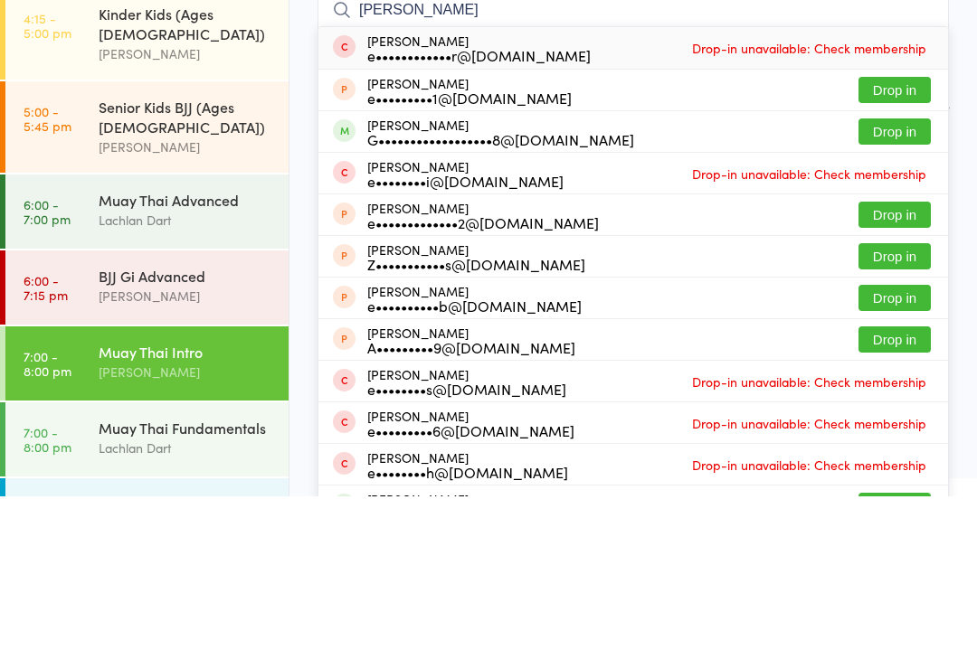
scroll to position [173, 0]
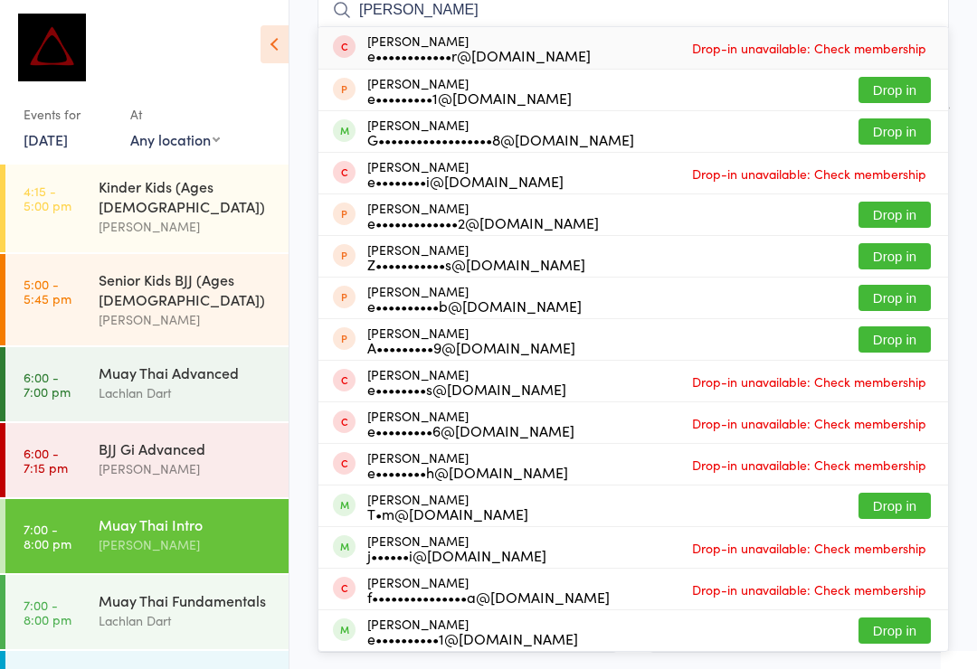
type input "[PERSON_NAME]"
click at [906, 137] on button "Drop in" at bounding box center [894, 131] width 72 height 26
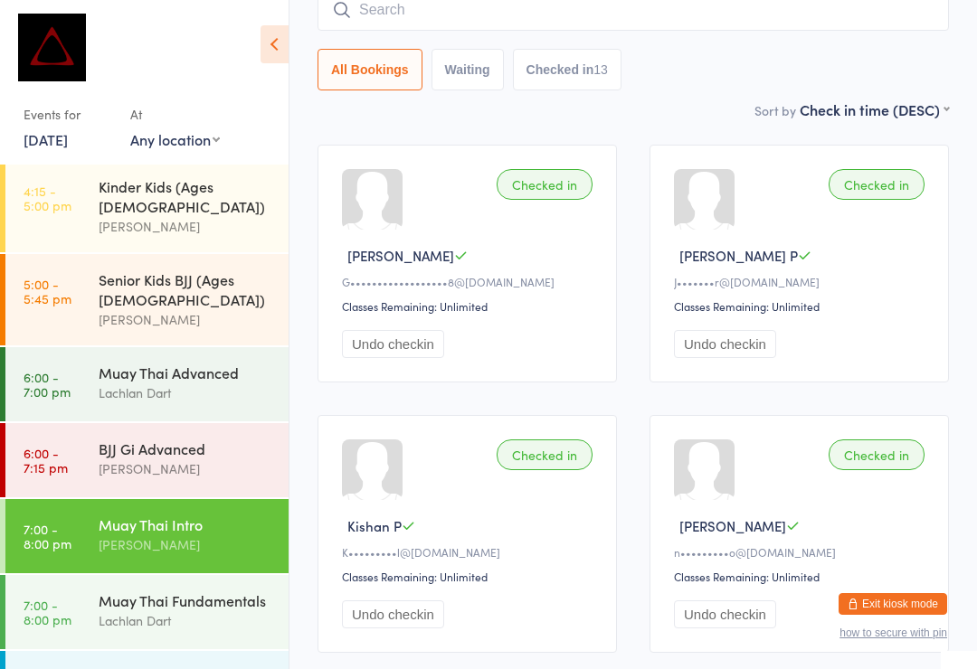
click at [159, 515] on div "Muay Thai Intro" at bounding box center [186, 525] width 175 height 20
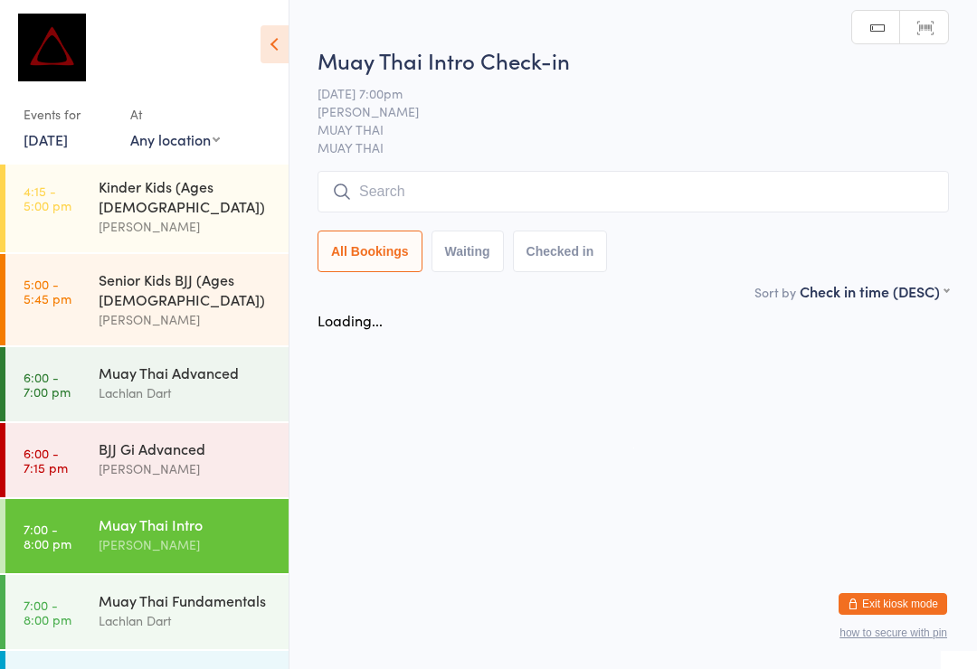
scroll to position [0, 0]
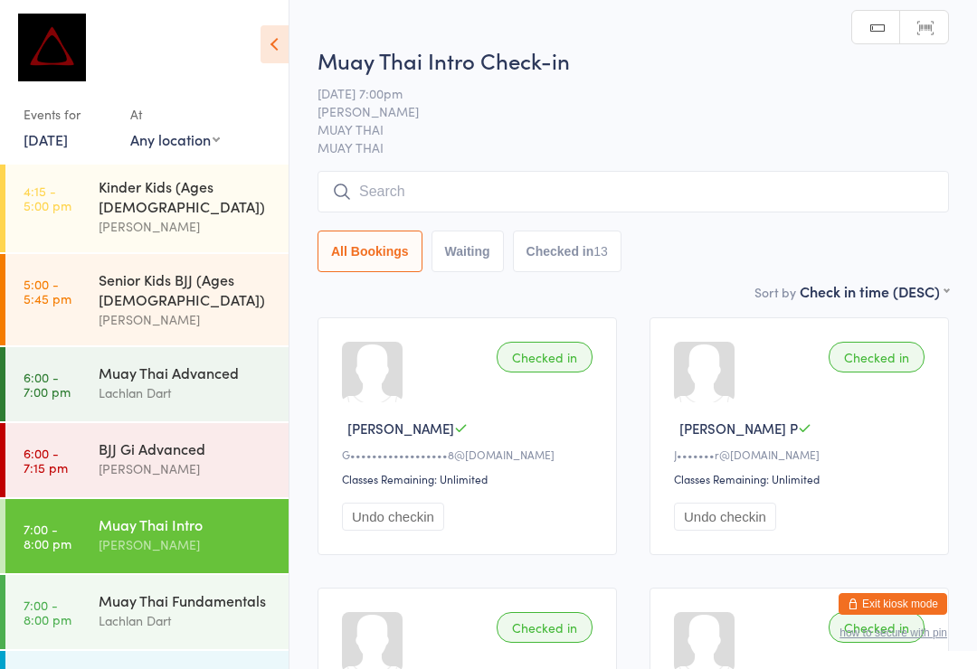
click at [514, 192] on input "search" at bounding box center [633, 192] width 631 height 42
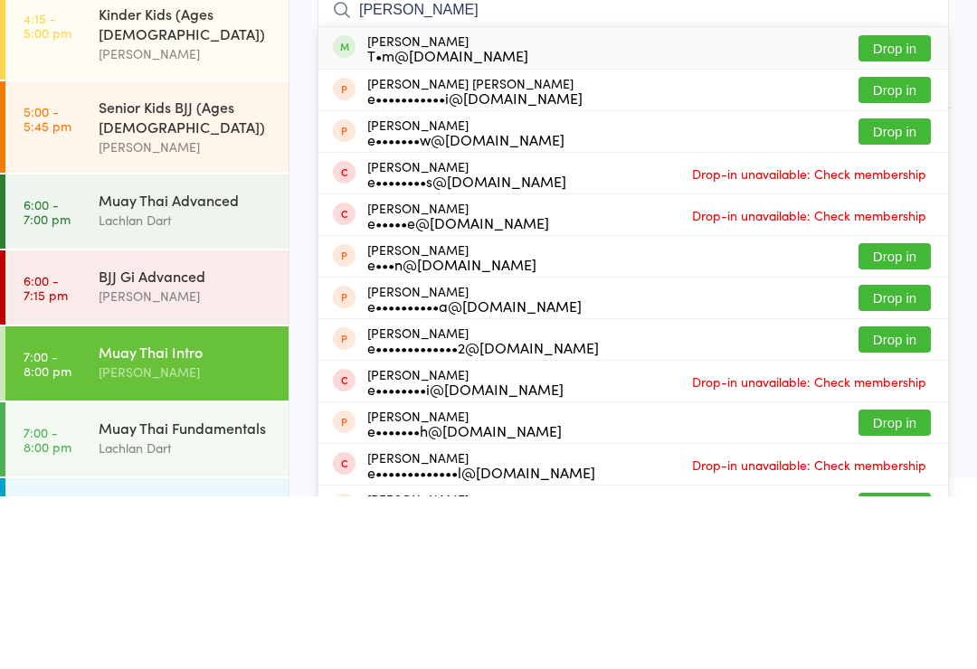
type input "[PERSON_NAME]"
click at [892, 208] on button "Drop in" at bounding box center [894, 221] width 72 height 26
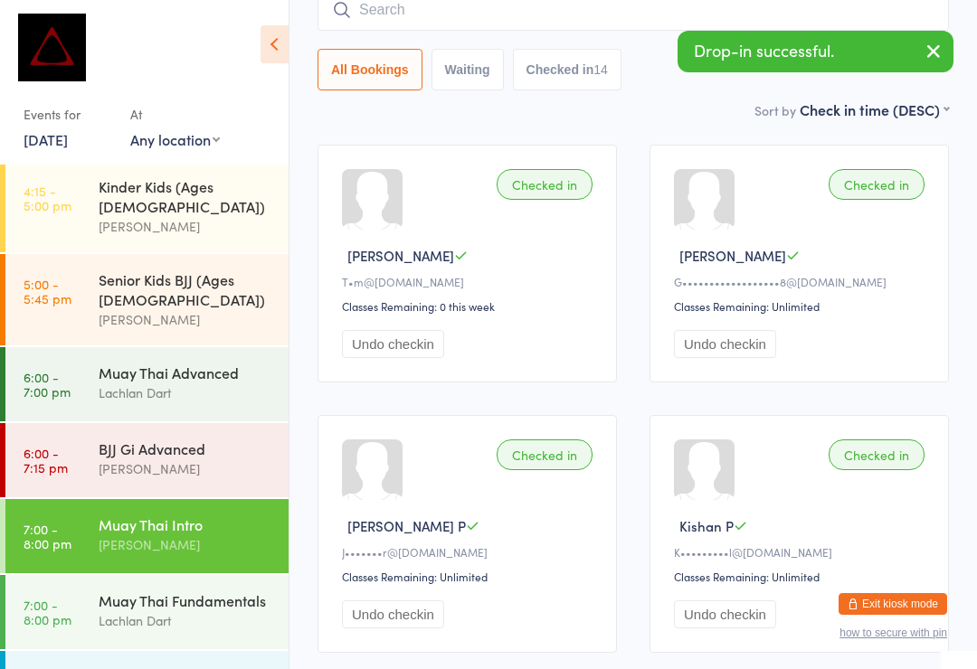
click at [514, 25] on input "search" at bounding box center [633, 10] width 631 height 42
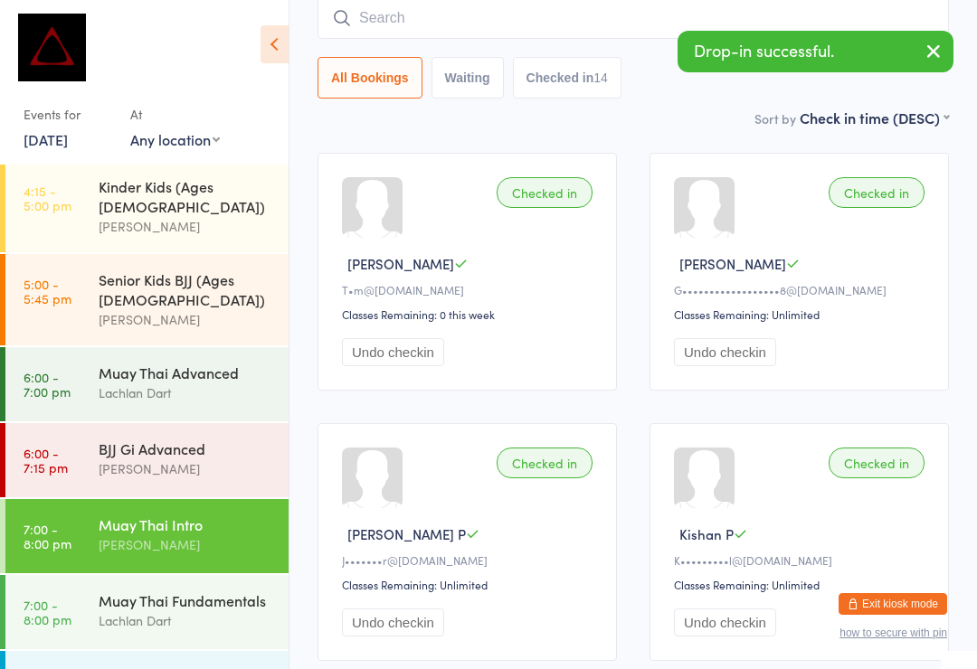
scroll to position [164, 0]
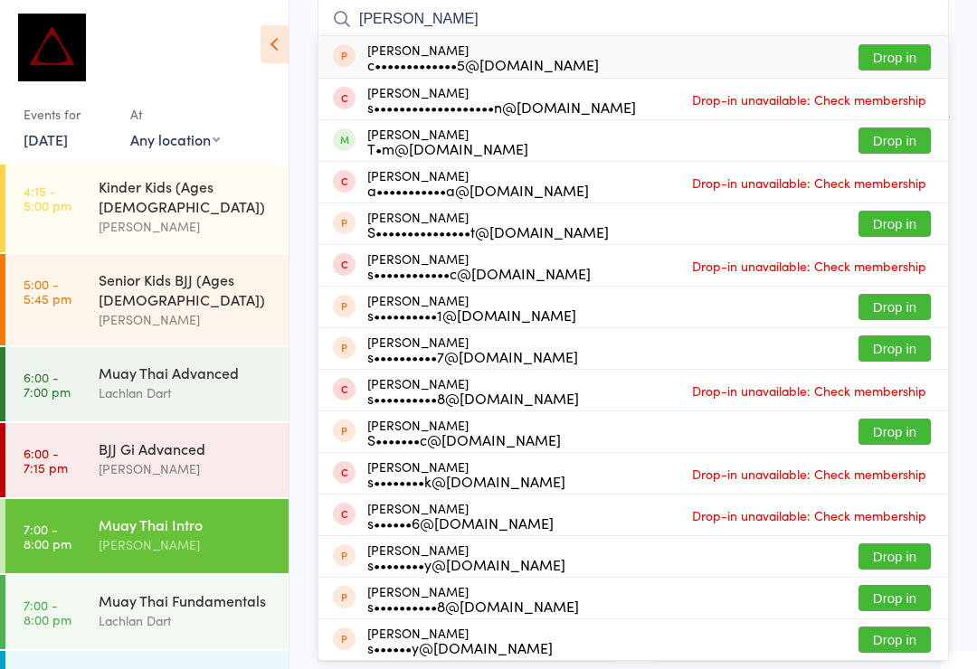
type input "[PERSON_NAME]"
click at [900, 132] on button "Drop in" at bounding box center [894, 141] width 72 height 26
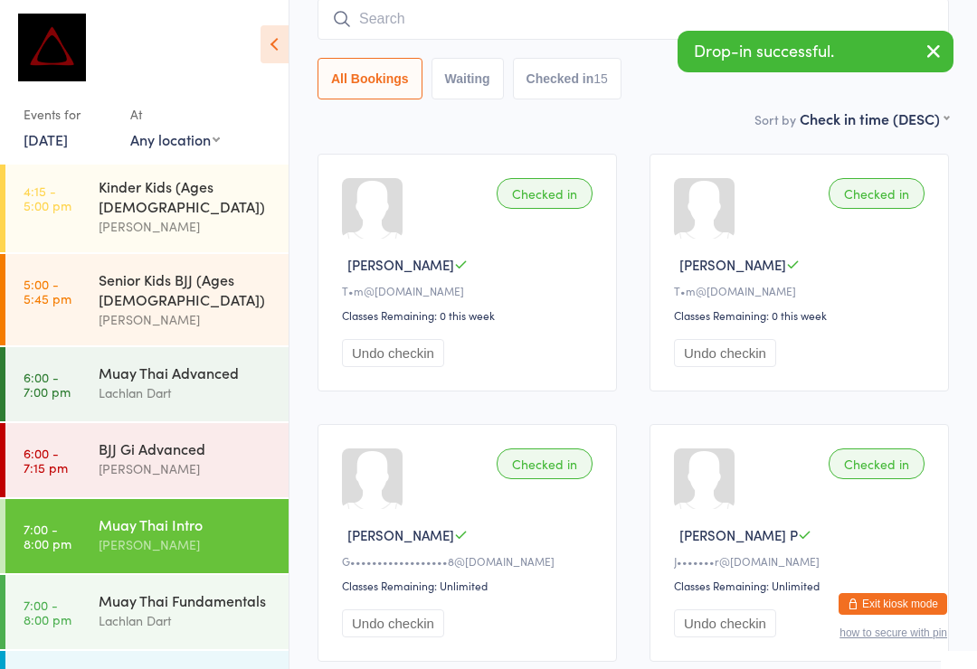
click at [943, 52] on icon "button" at bounding box center [934, 51] width 22 height 23
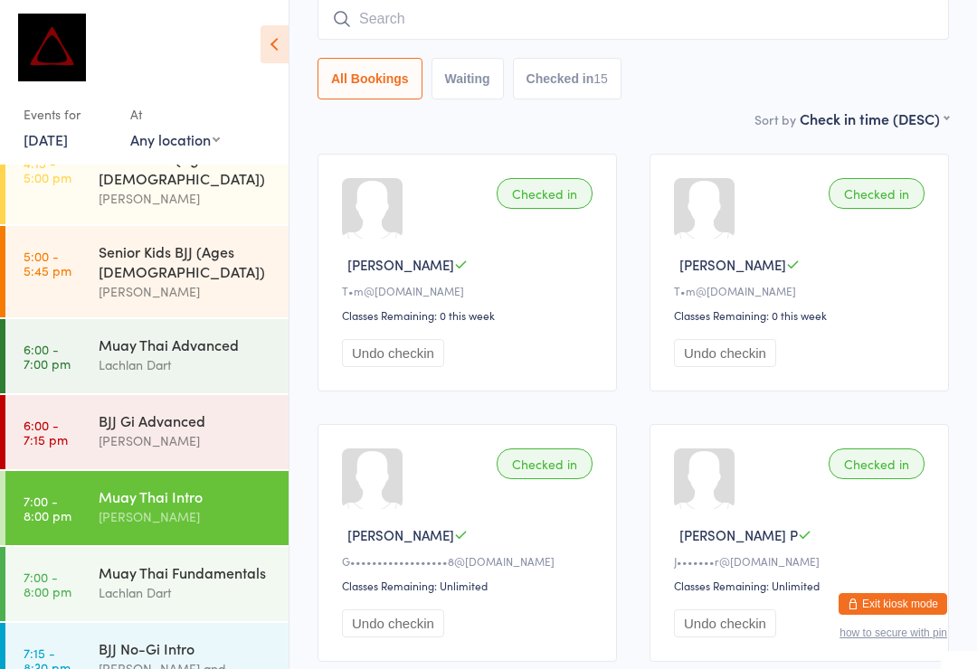
scroll to position [711, 0]
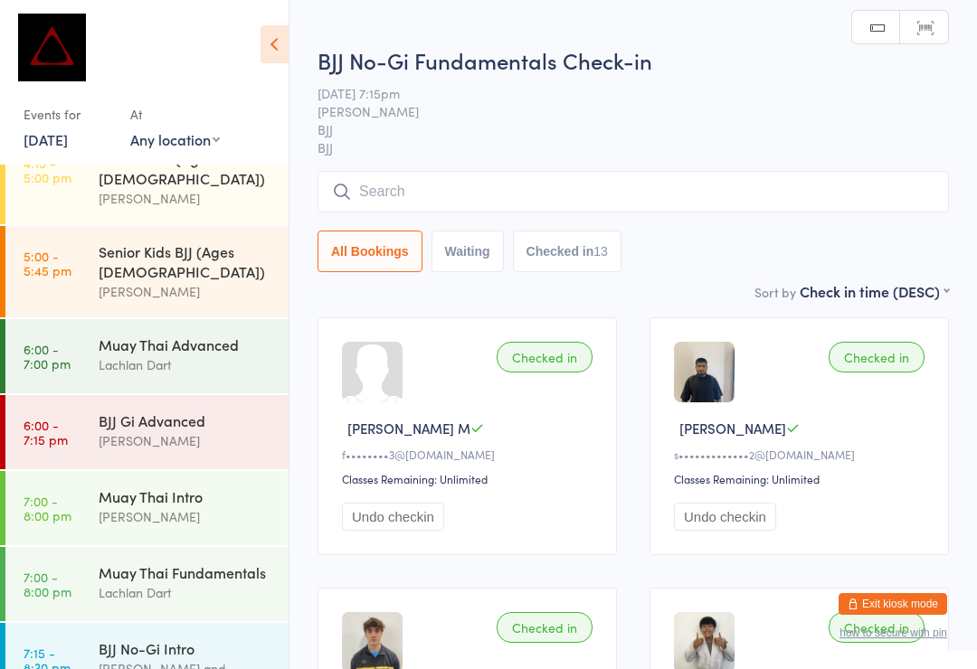
click at [530, 195] on input "search" at bounding box center [633, 192] width 631 height 42
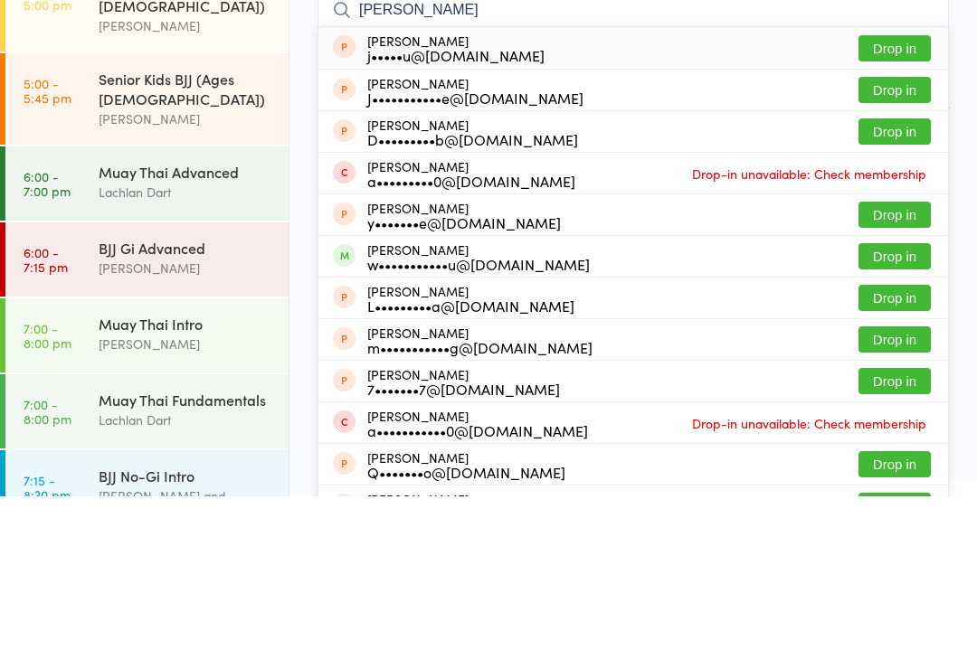
type input "[PERSON_NAME]"
click at [912, 416] on button "Drop in" at bounding box center [894, 429] width 72 height 26
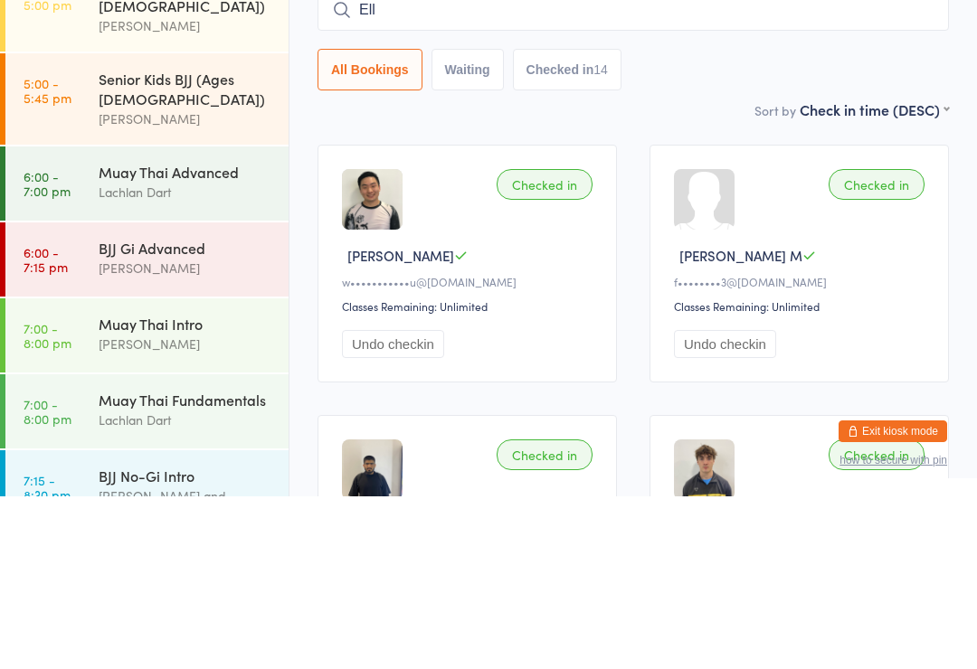
type input "Elli"
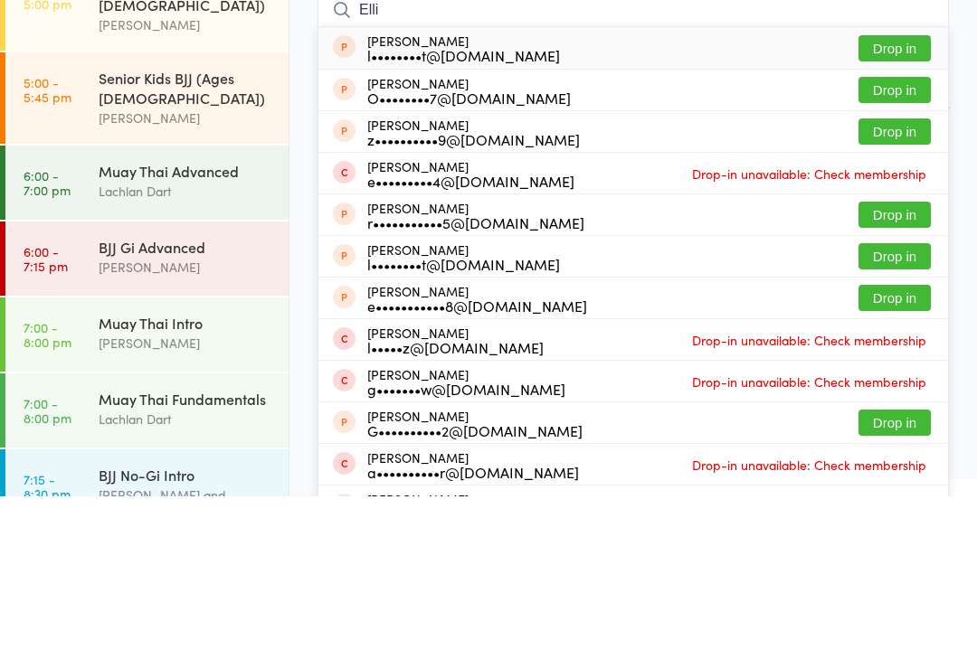
scroll to position [173, 0]
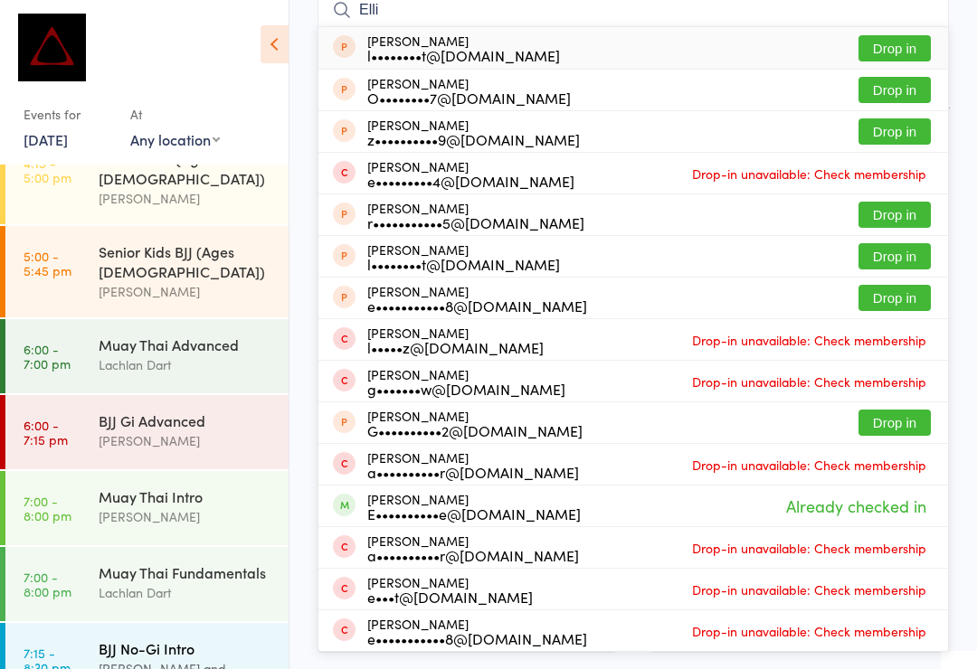
click at [233, 623] on div "BJJ No-Gi Intro [PERSON_NAME] and [PERSON_NAME]" at bounding box center [194, 669] width 190 height 92
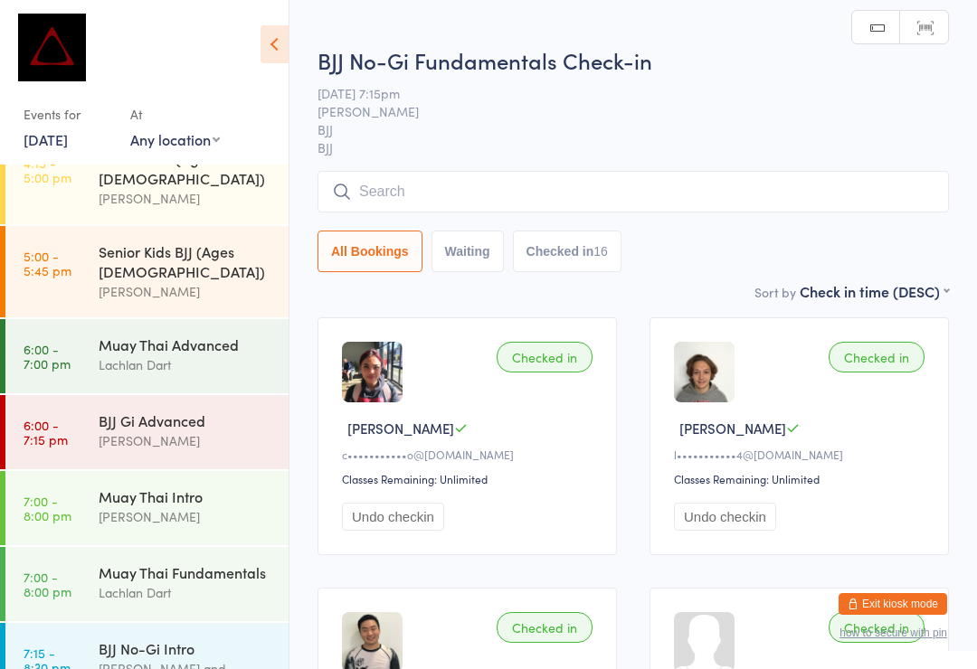
click at [743, 209] on input "search" at bounding box center [633, 192] width 631 height 42
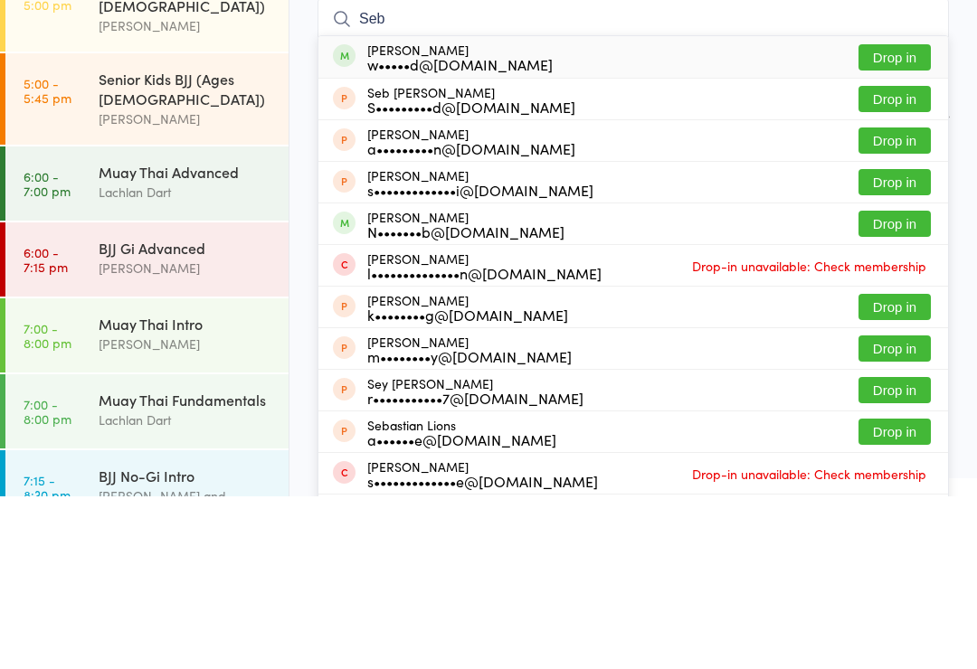
type input "Seb"
click at [906, 217] on button "Drop in" at bounding box center [894, 230] width 72 height 26
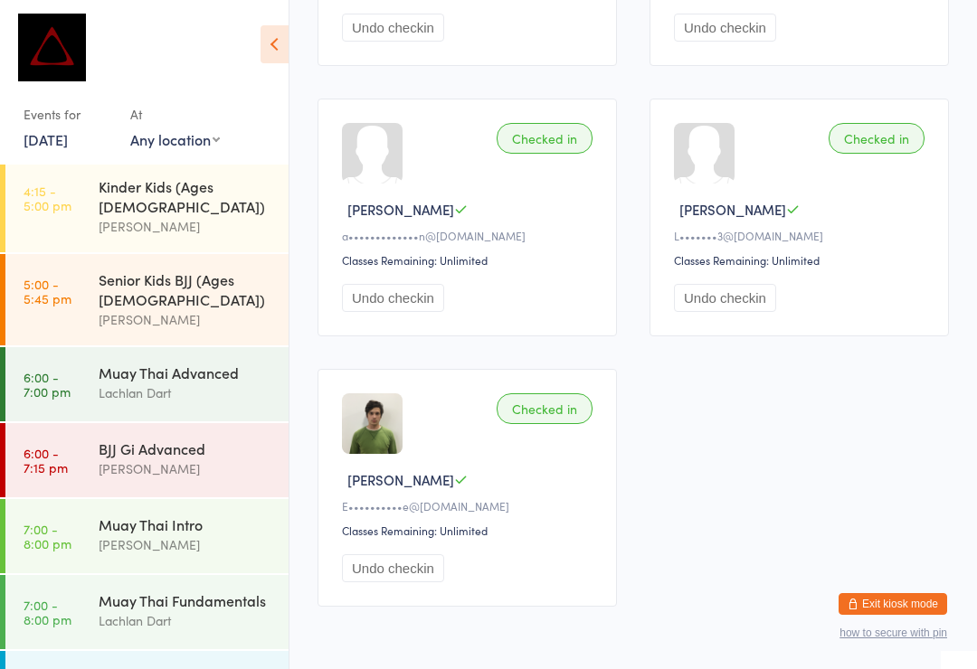
scroll to position [2197, 0]
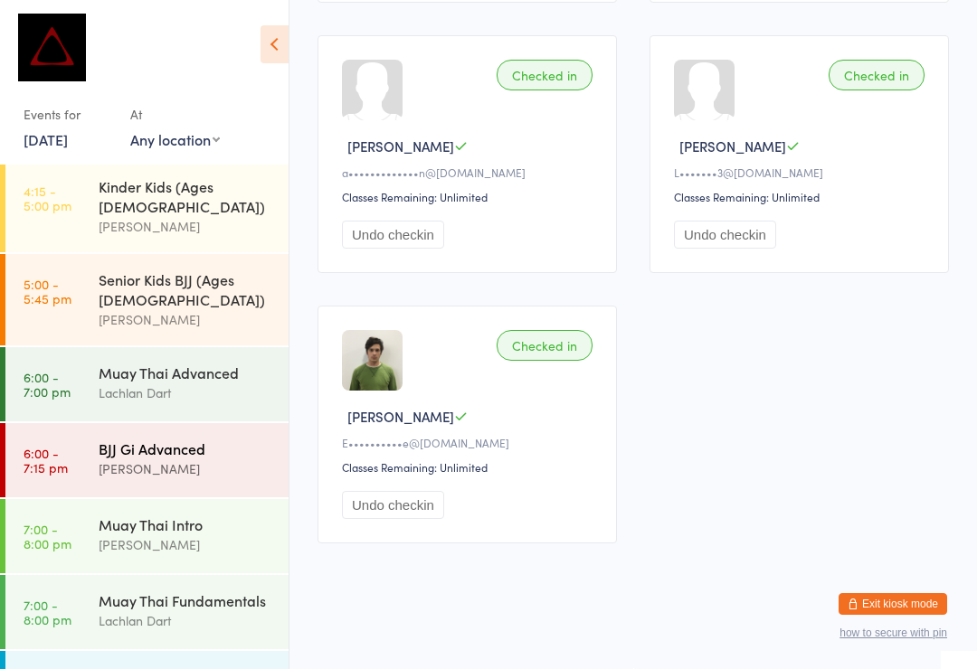
click at [203, 459] on div "[PERSON_NAME]" at bounding box center [186, 469] width 175 height 21
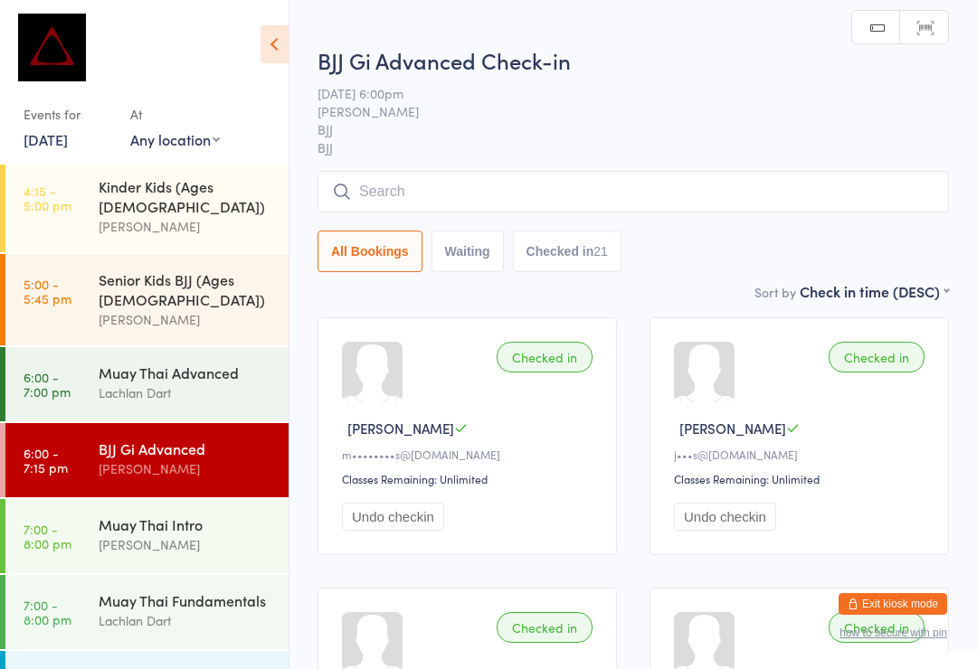
click at [431, 198] on input "search" at bounding box center [633, 192] width 631 height 42
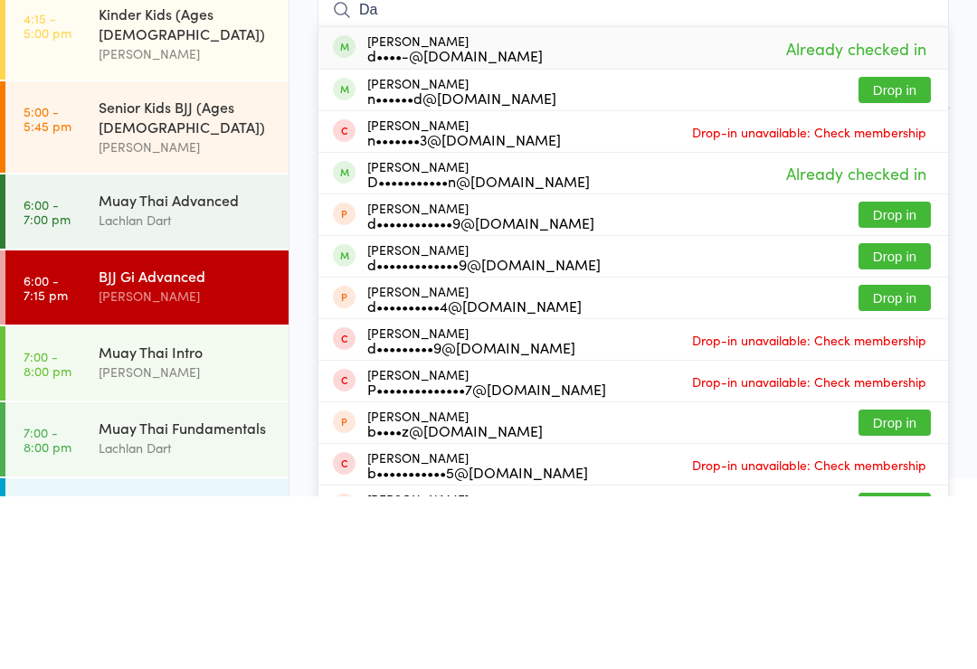
type input "D"
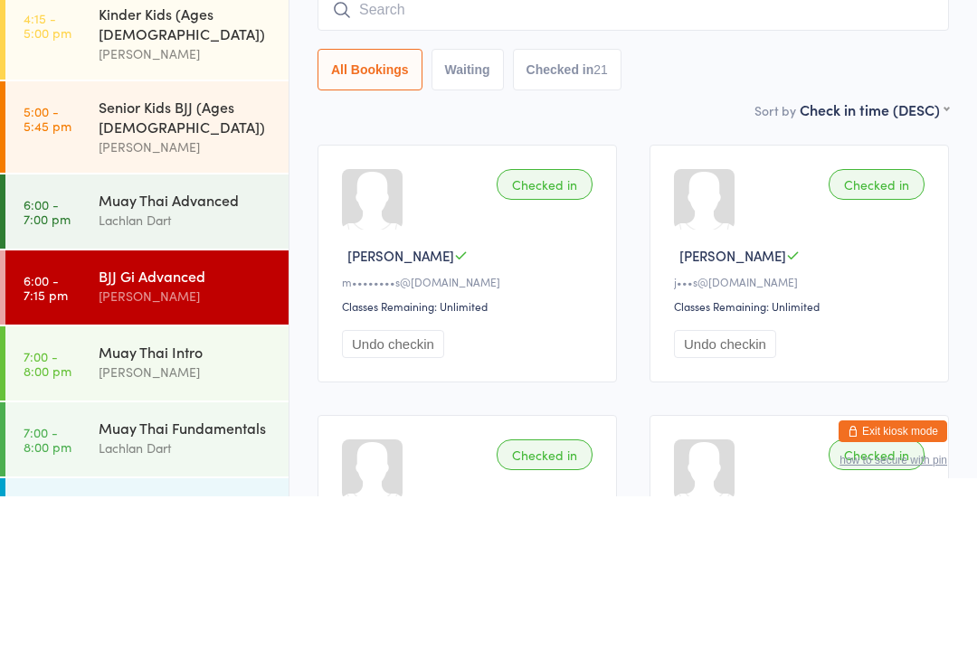
click at [776, 222] on div "All Bookings Waiting Checked in 21" at bounding box center [633, 243] width 631 height 42
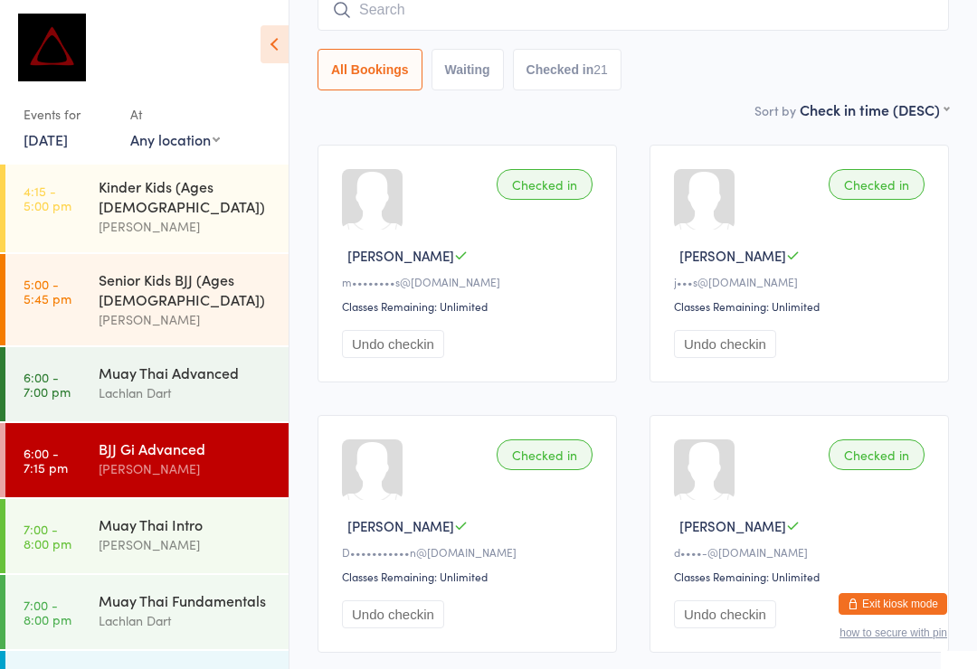
click at [918, 594] on button "Exit kiosk mode" at bounding box center [893, 604] width 109 height 22
